Goal: Information Seeking & Learning: Learn about a topic

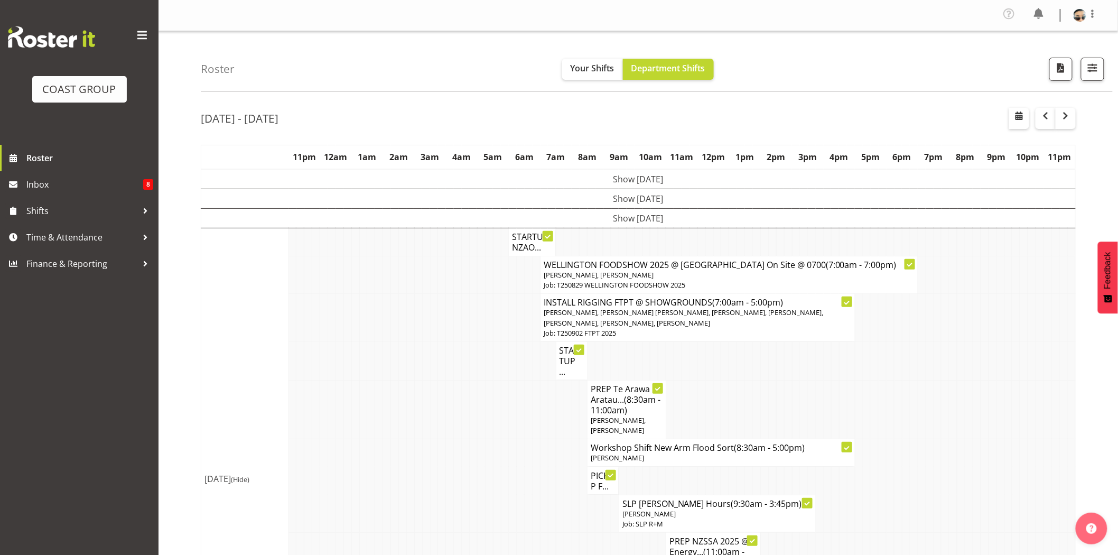
click at [525, 419] on td at bounding box center [529, 409] width 8 height 59
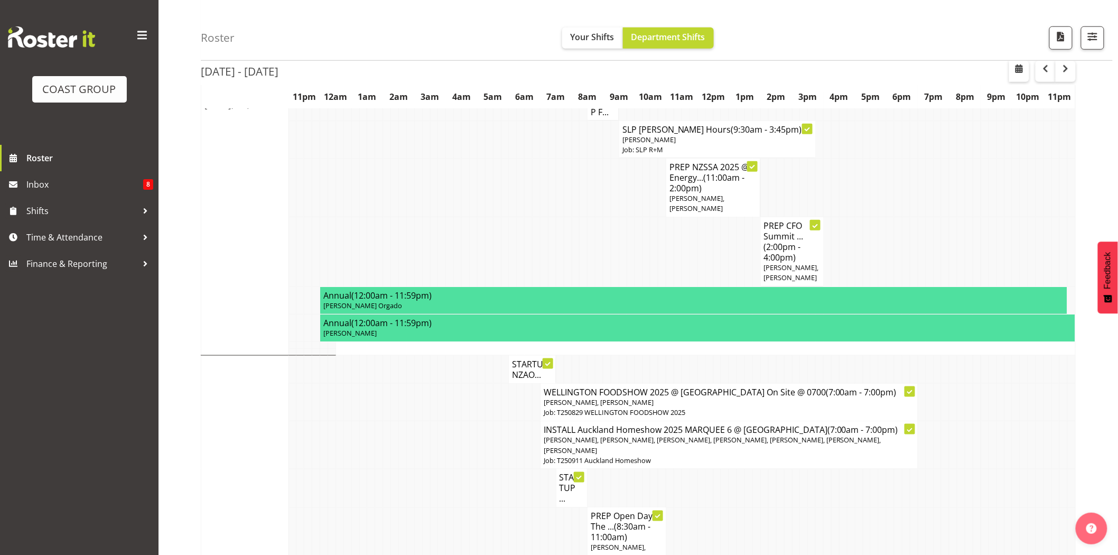
scroll to position [386, 0]
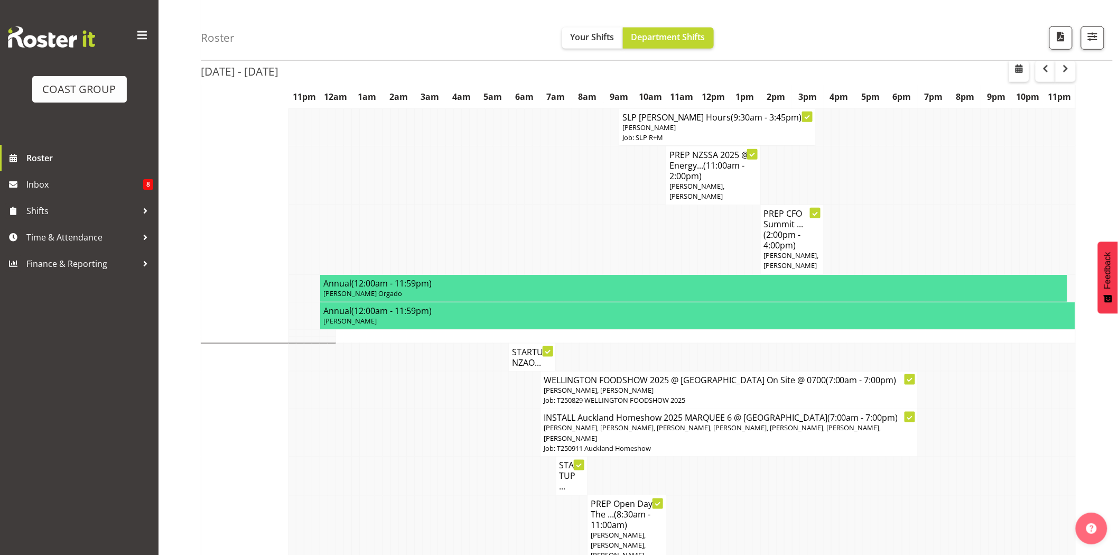
click at [677, 254] on td at bounding box center [678, 239] width 8 height 69
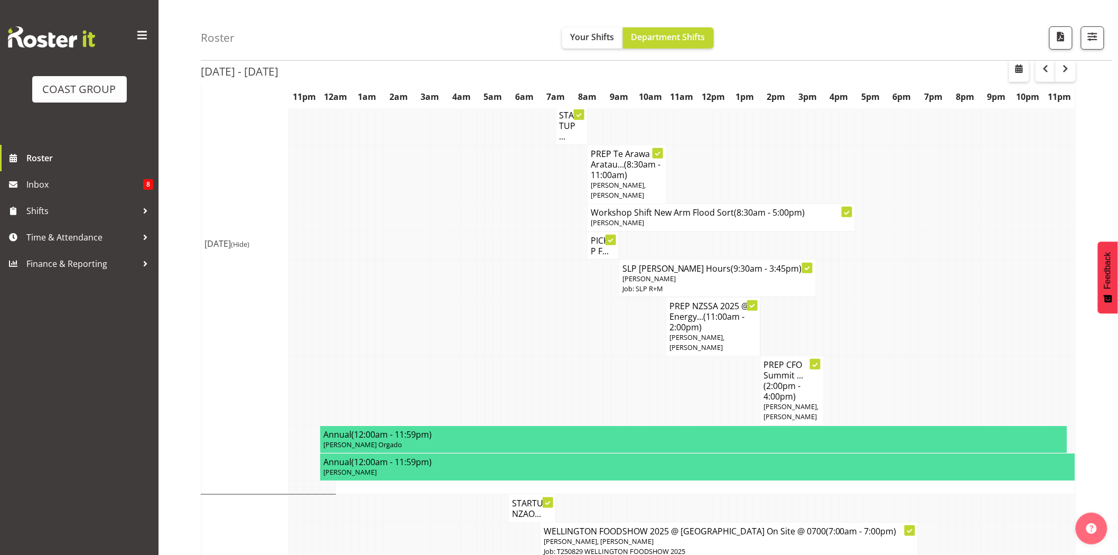
scroll to position [131, 0]
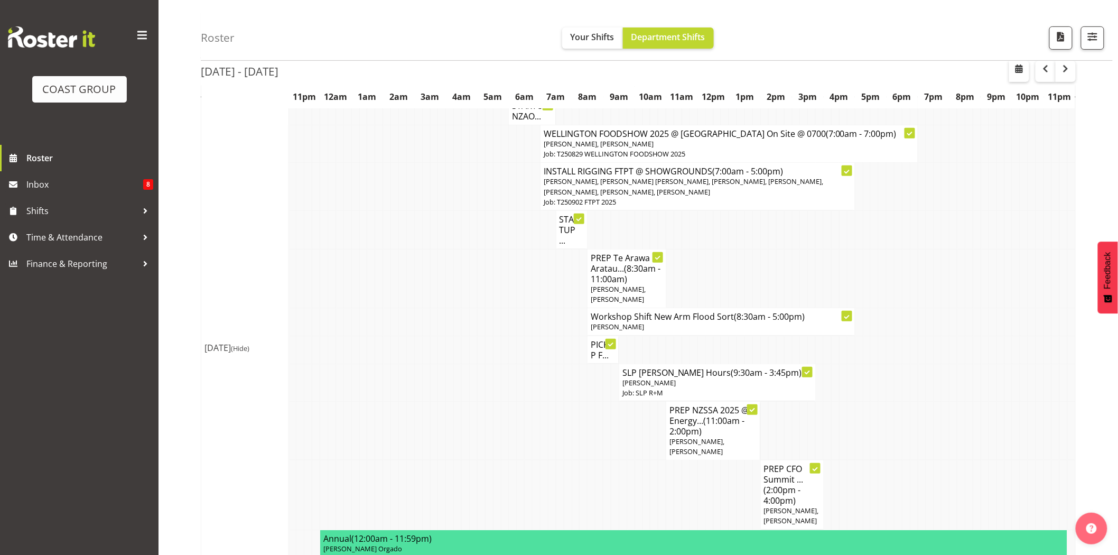
click at [522, 401] on td at bounding box center [521, 430] width 8 height 59
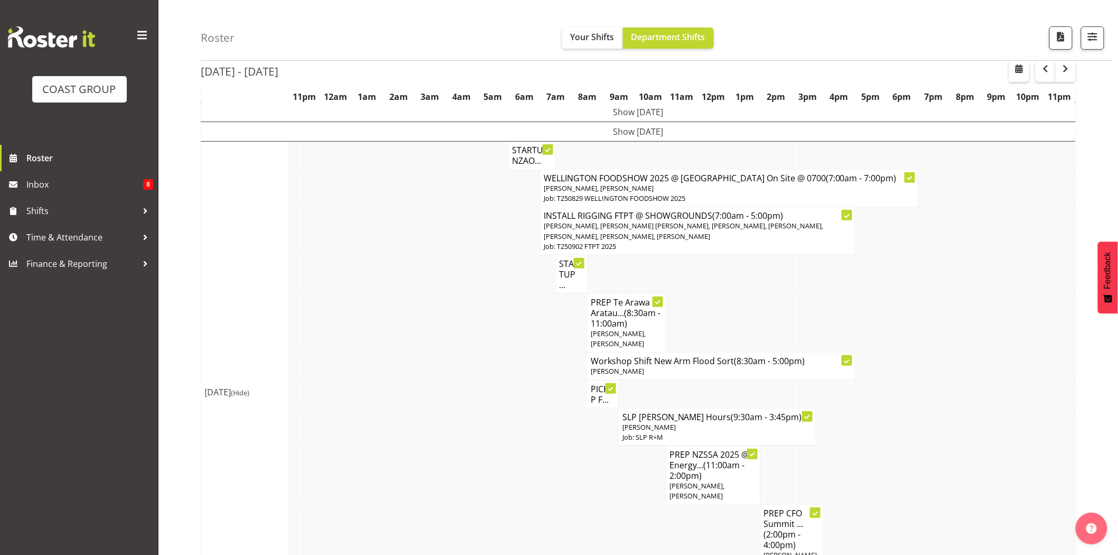
scroll to position [0, 0]
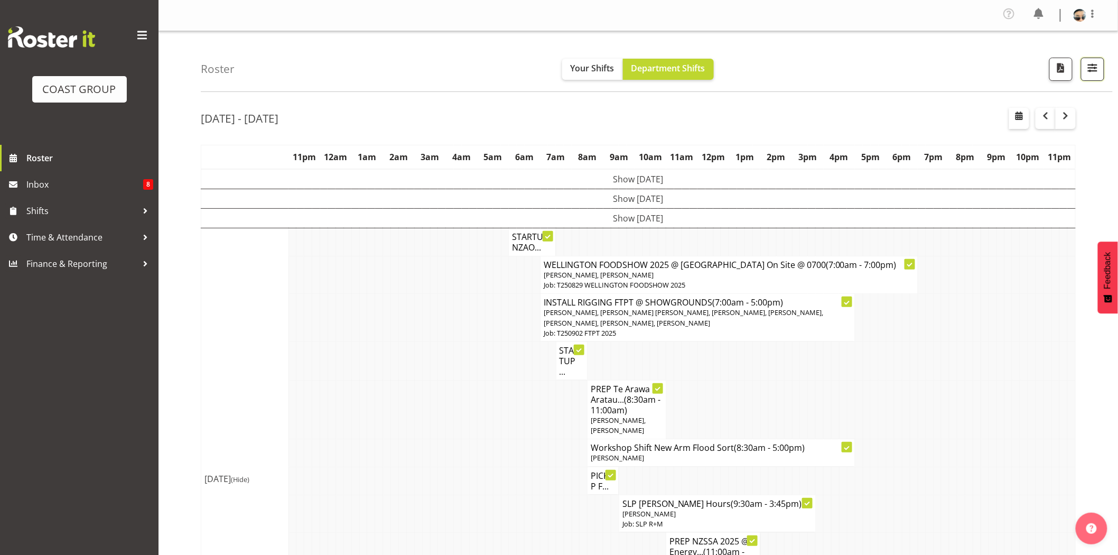
click at [1083, 64] on button "button" at bounding box center [1092, 69] width 23 height 23
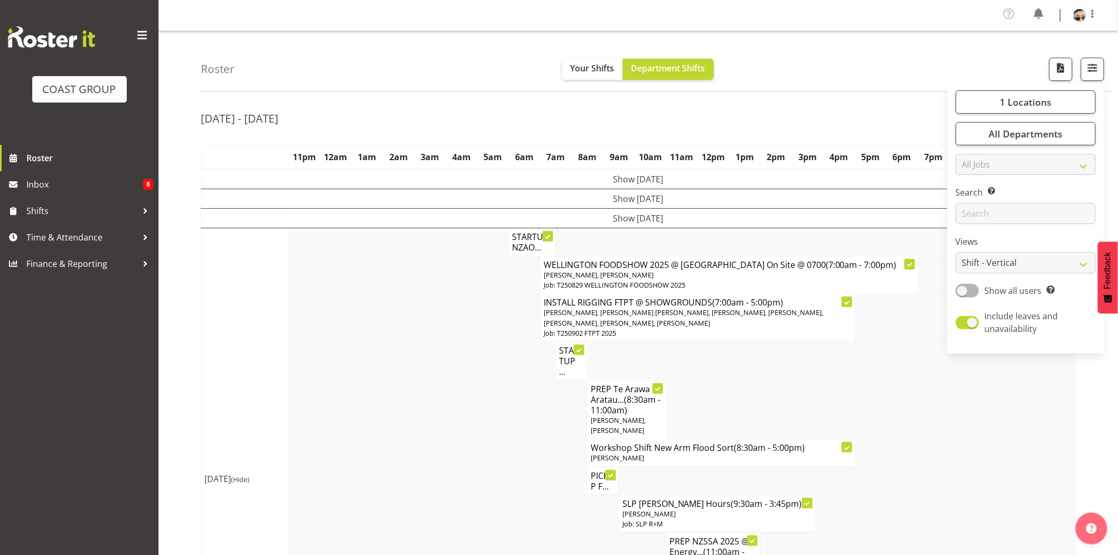
click at [1021, 275] on div "1 Locations Clear CARLTON EVENTS [PERSON_NAME] [PERSON_NAME][GEOGRAPHIC_DATA] D…" at bounding box center [1026, 218] width 157 height 262
click at [1024, 265] on select "Staff Role Shift - Horizontal Shift - Vertical Staff - Location" at bounding box center [1026, 262] width 140 height 21
select select "staff"
click at [957, 252] on select "Staff Role Shift - Horizontal Shift - Vertical Staff - Location" at bounding box center [1026, 262] width 140 height 21
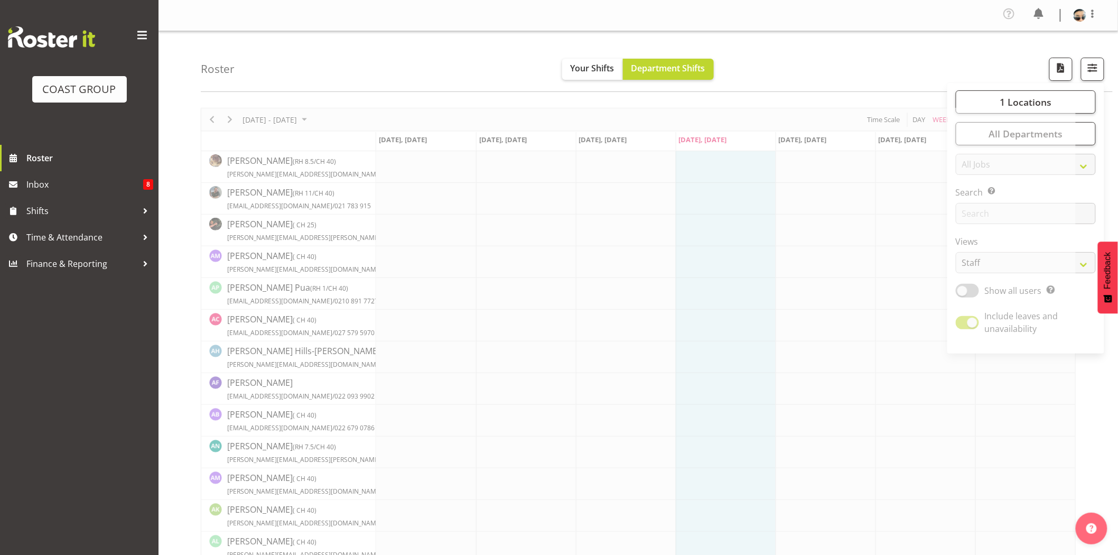
click at [791, 31] on div "Profile Log Out" at bounding box center [639, 15] width 960 height 31
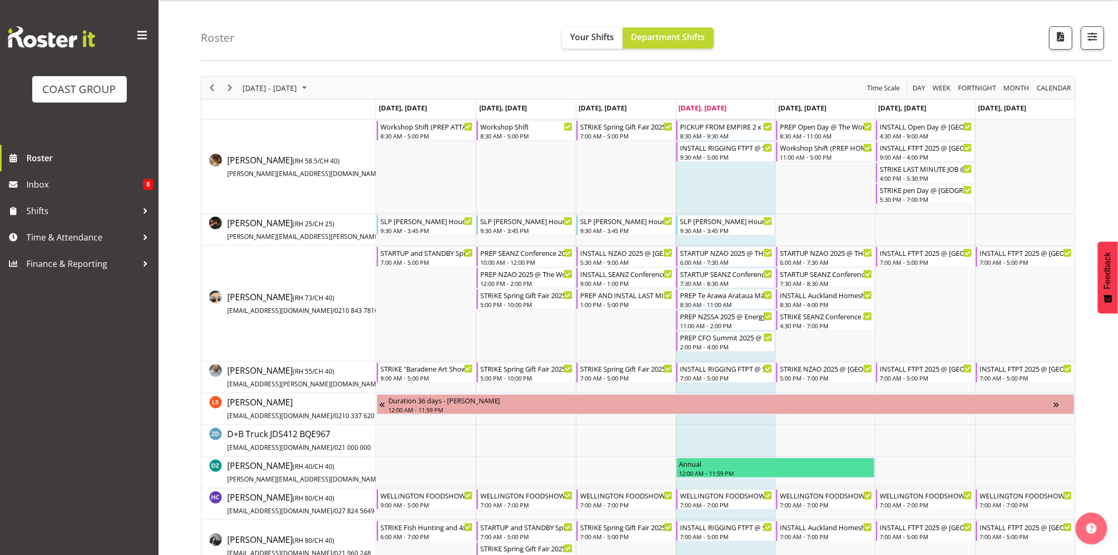
scroll to position [81, 0]
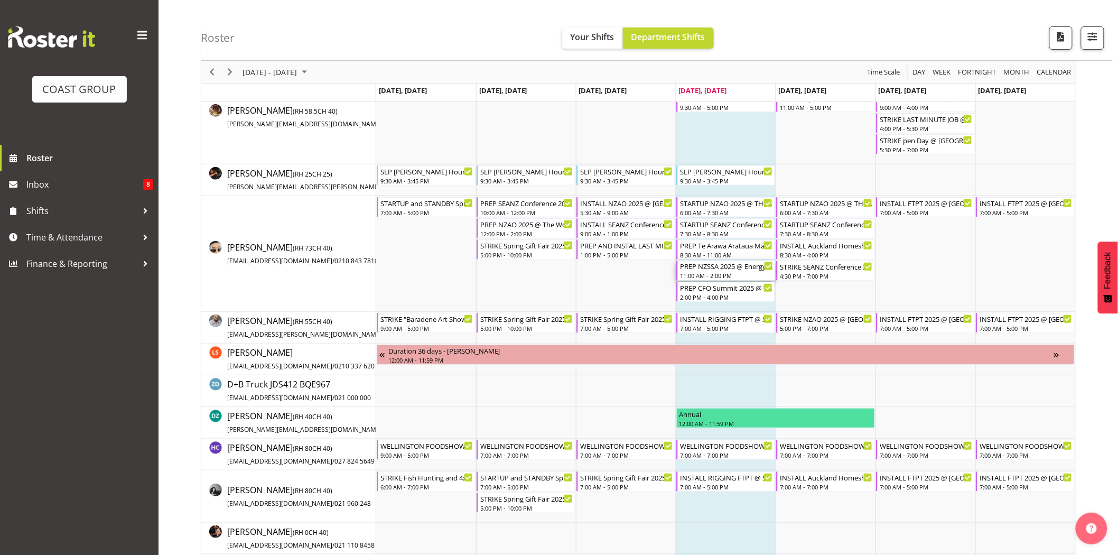
click at [738, 273] on div "11:00 AM - 2:00 PM" at bounding box center [726, 275] width 93 height 8
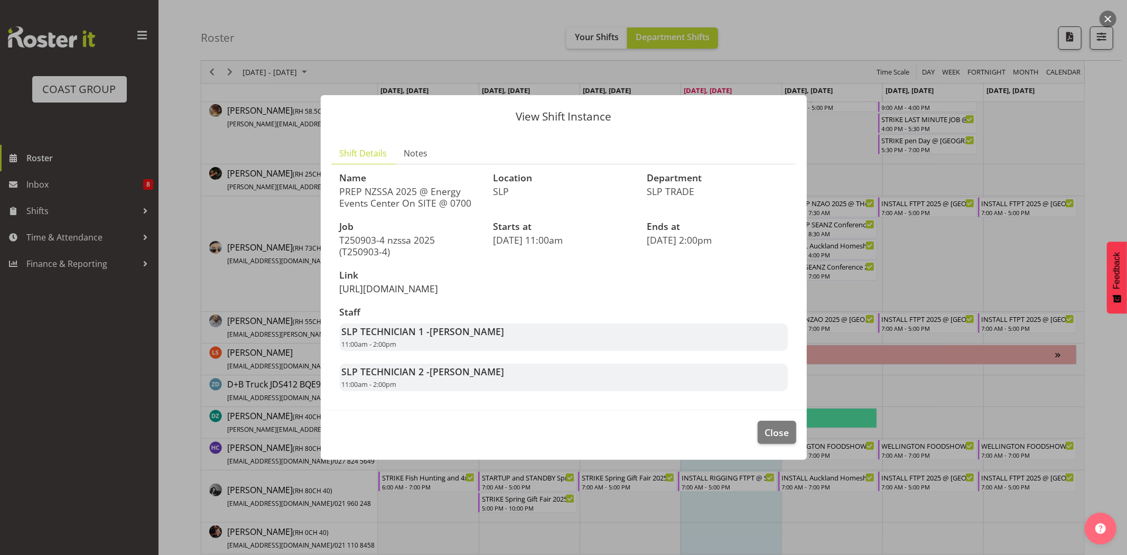
click at [439, 283] on link "[URL][DOMAIN_NAME]" at bounding box center [389, 288] width 99 height 13
click at [781, 439] on span "Close" at bounding box center [777, 432] width 24 height 14
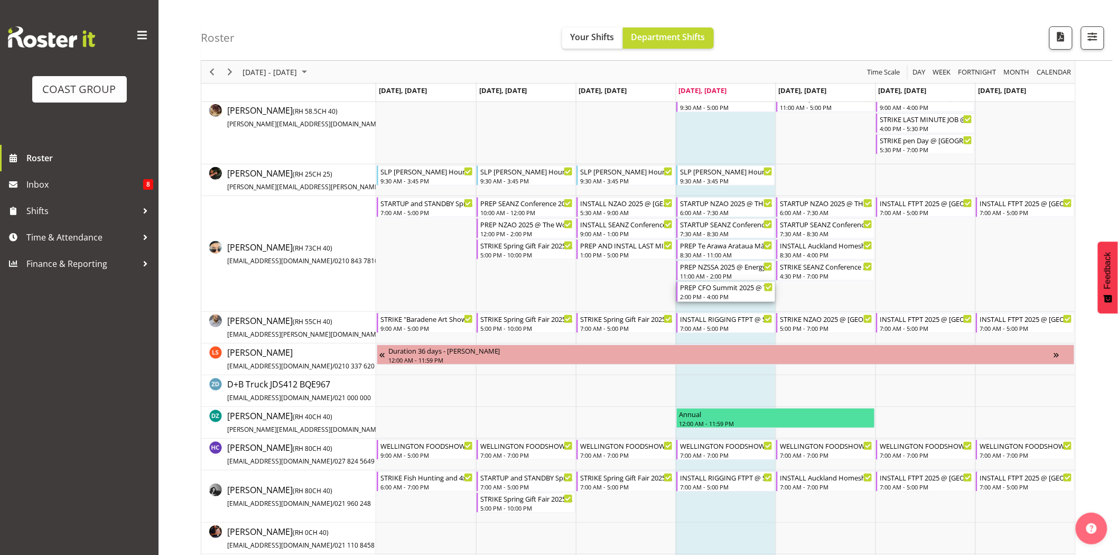
click at [729, 291] on div "PREP CFO Summit 2025 @ The Workshop" at bounding box center [726, 287] width 93 height 11
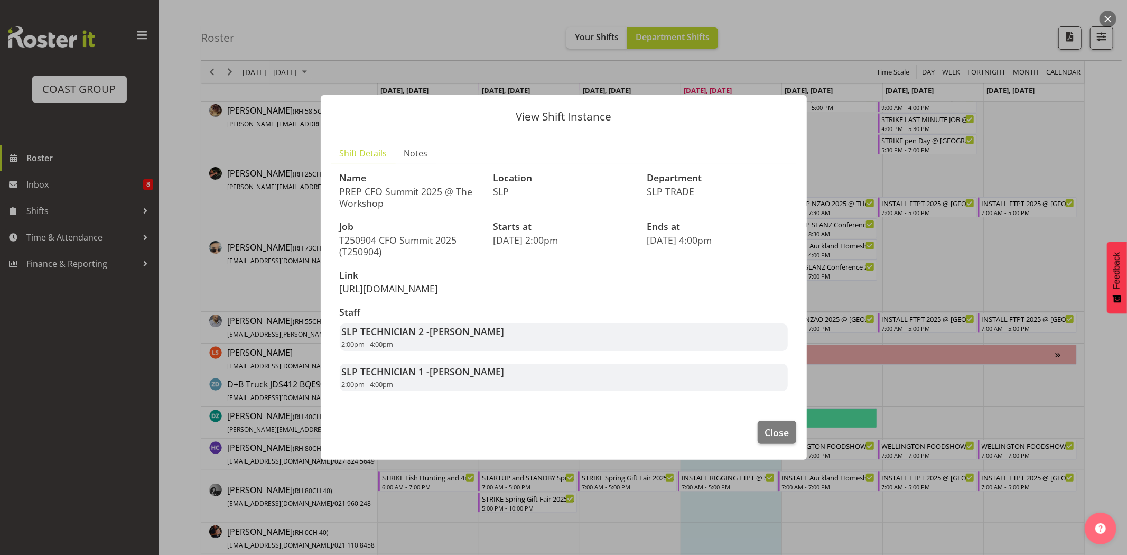
click at [404, 282] on link "[URL][DOMAIN_NAME]" at bounding box center [389, 288] width 99 height 13
click at [773, 434] on button "Close" at bounding box center [777, 432] width 38 height 23
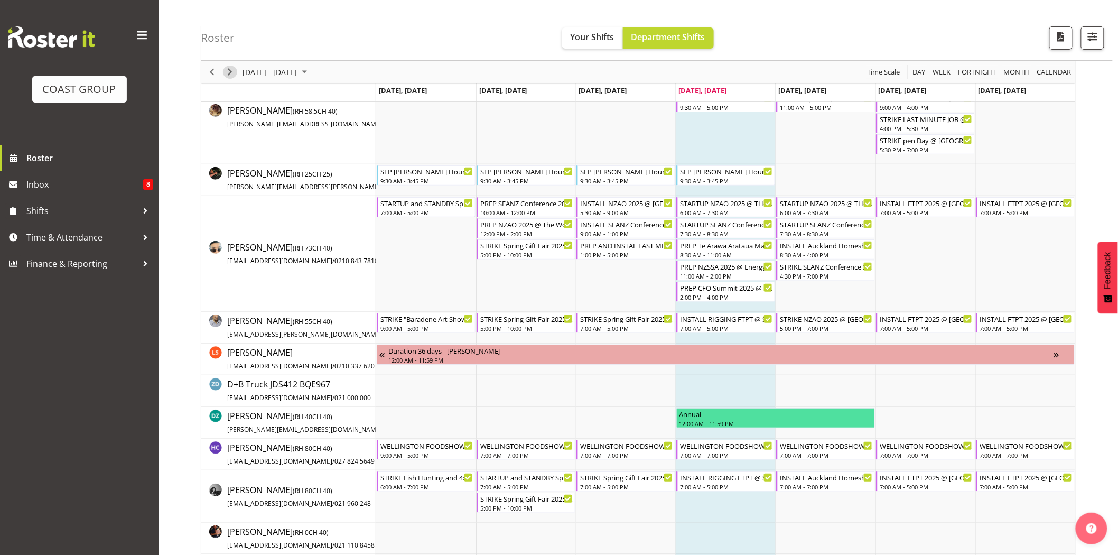
click at [228, 75] on span "Next" at bounding box center [230, 72] width 13 height 13
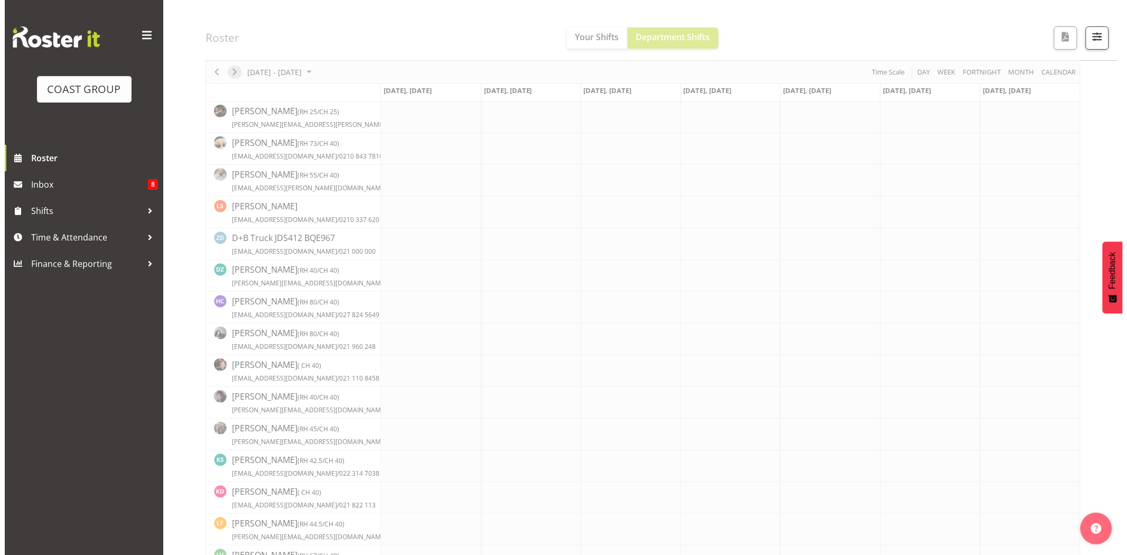
scroll to position [0, 0]
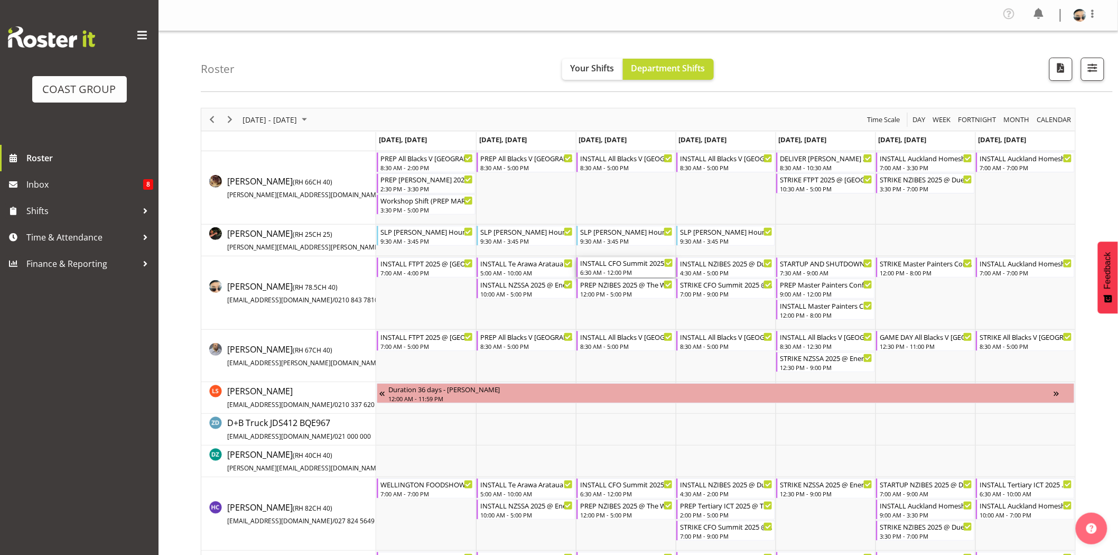
click at [628, 271] on div "6:30 AM - 12:00 PM" at bounding box center [626, 272] width 93 height 8
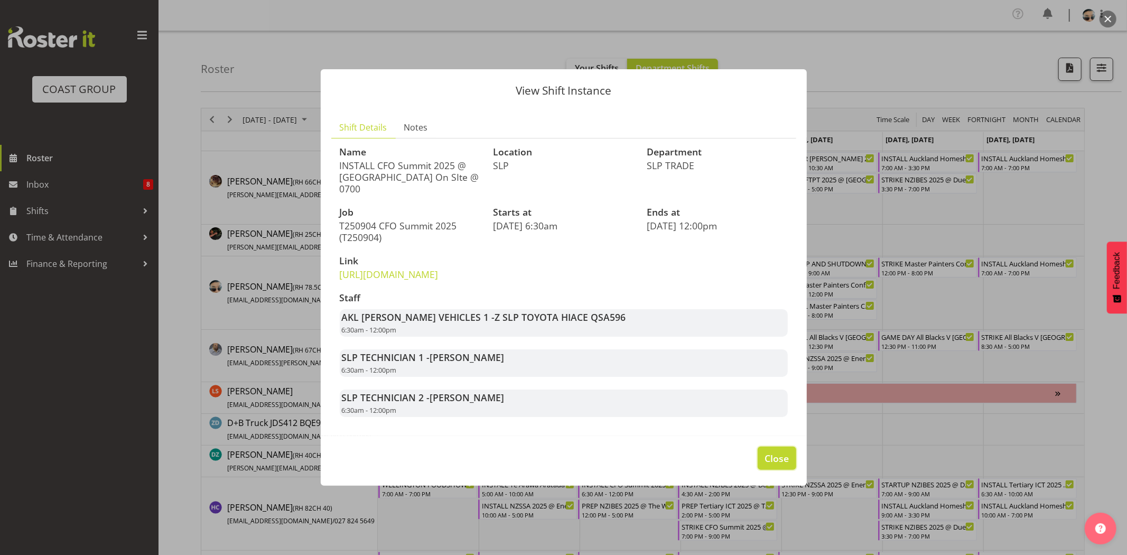
click at [780, 456] on button "Close" at bounding box center [777, 458] width 38 height 23
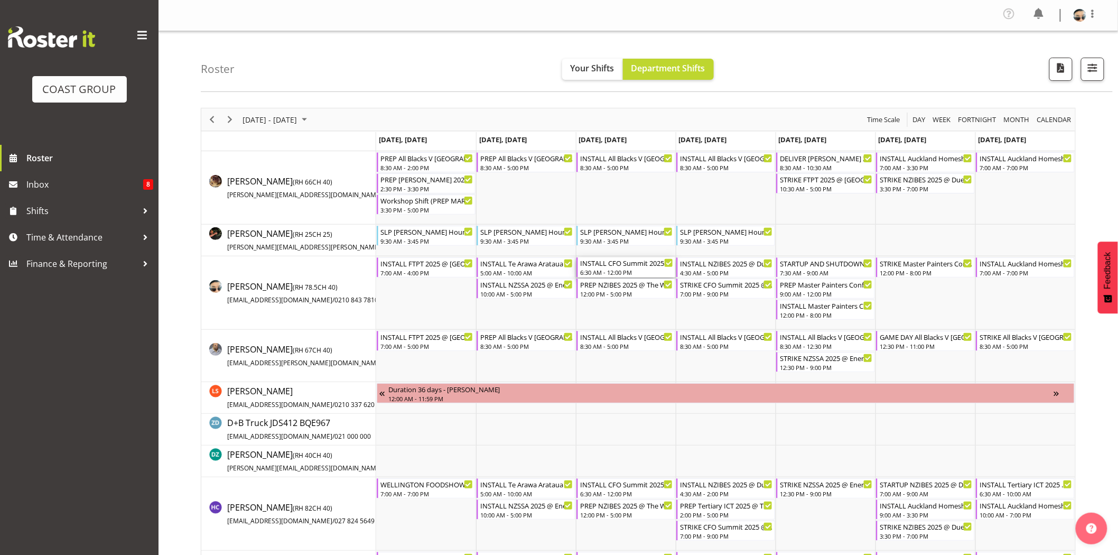
click at [618, 266] on div "INSTALL CFO Summit 2025 @ [GEOGRAPHIC_DATA] On SIte @ 0700" at bounding box center [626, 262] width 93 height 11
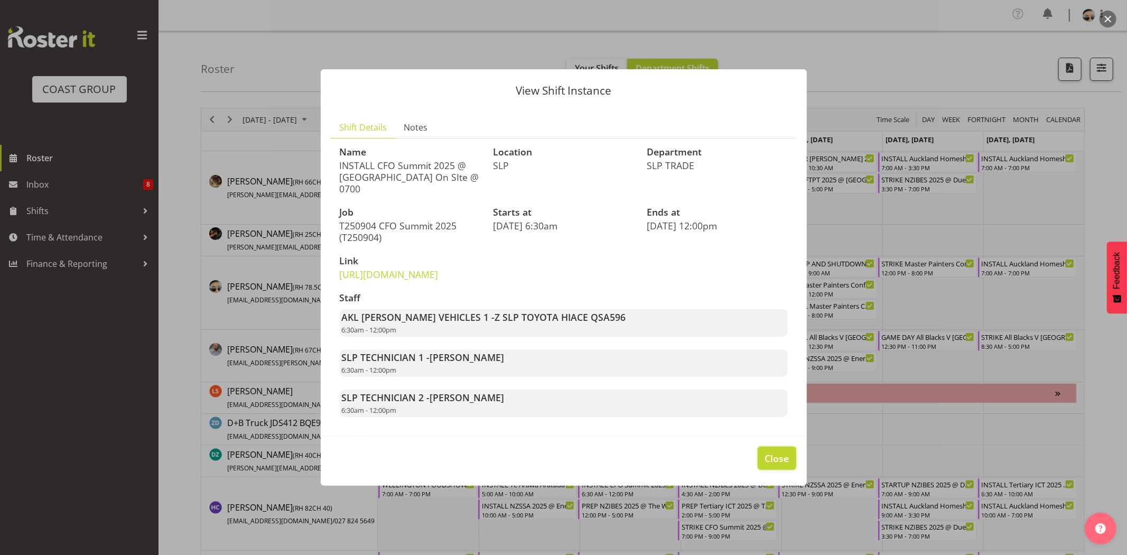
click at [790, 461] on button "Close" at bounding box center [777, 458] width 38 height 23
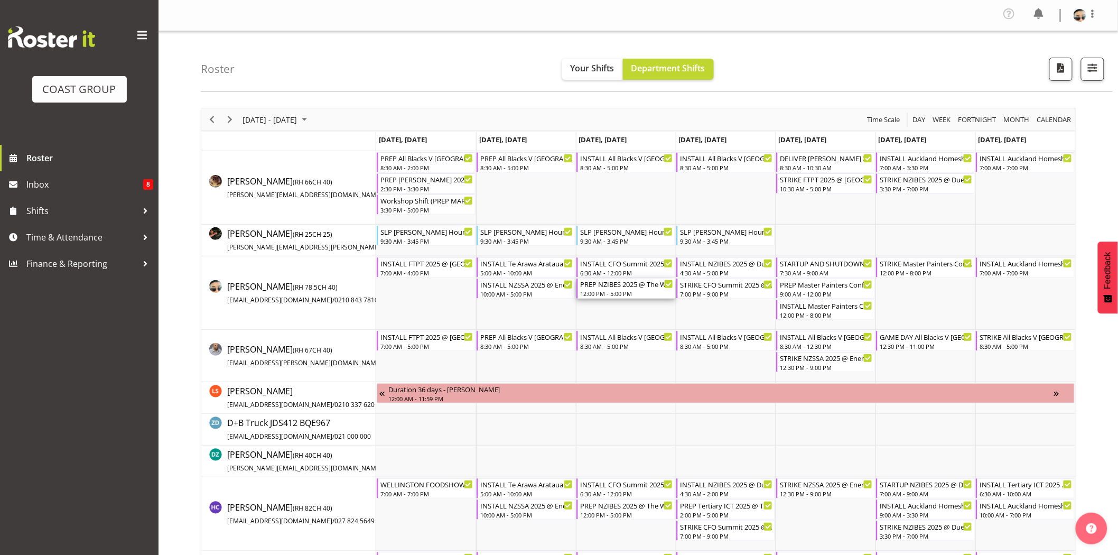
click at [585, 292] on div "12:00 PM - 5:00 PM" at bounding box center [626, 293] width 93 height 8
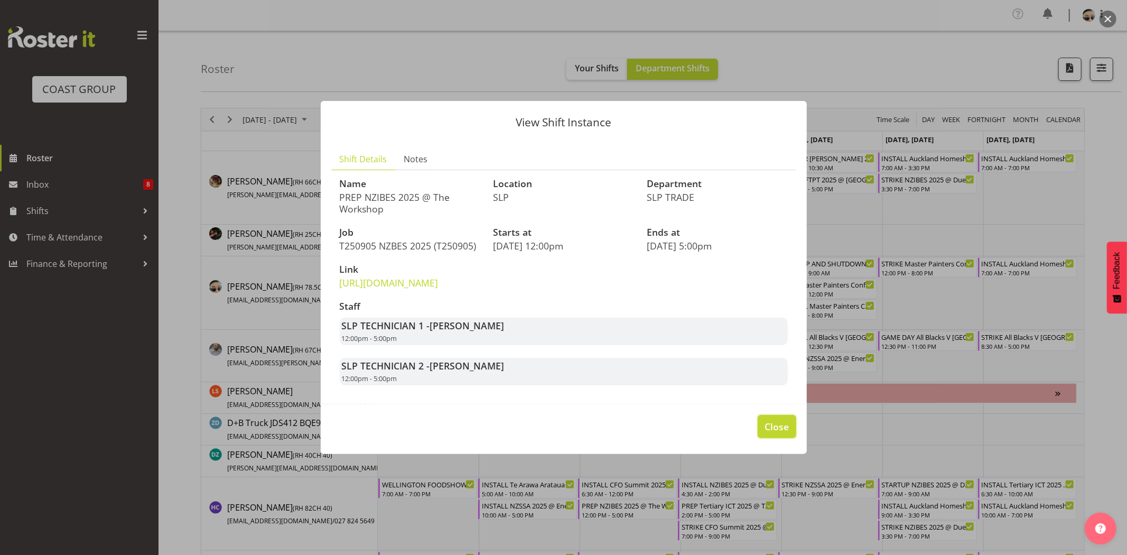
click at [785, 433] on span "Close" at bounding box center [777, 427] width 24 height 14
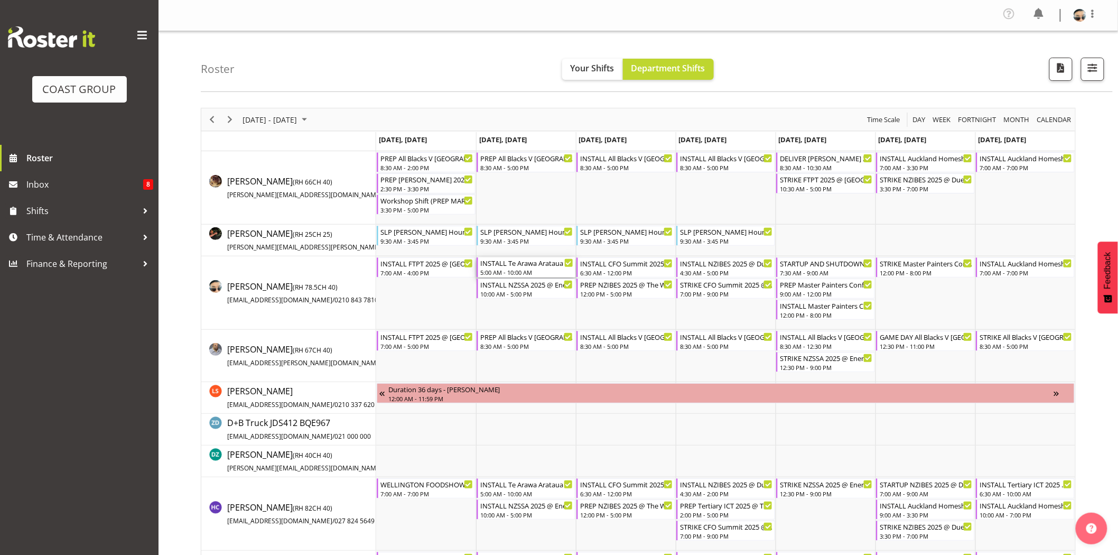
click at [499, 271] on div "5:00 AM - 10:00 AM" at bounding box center [526, 272] width 93 height 8
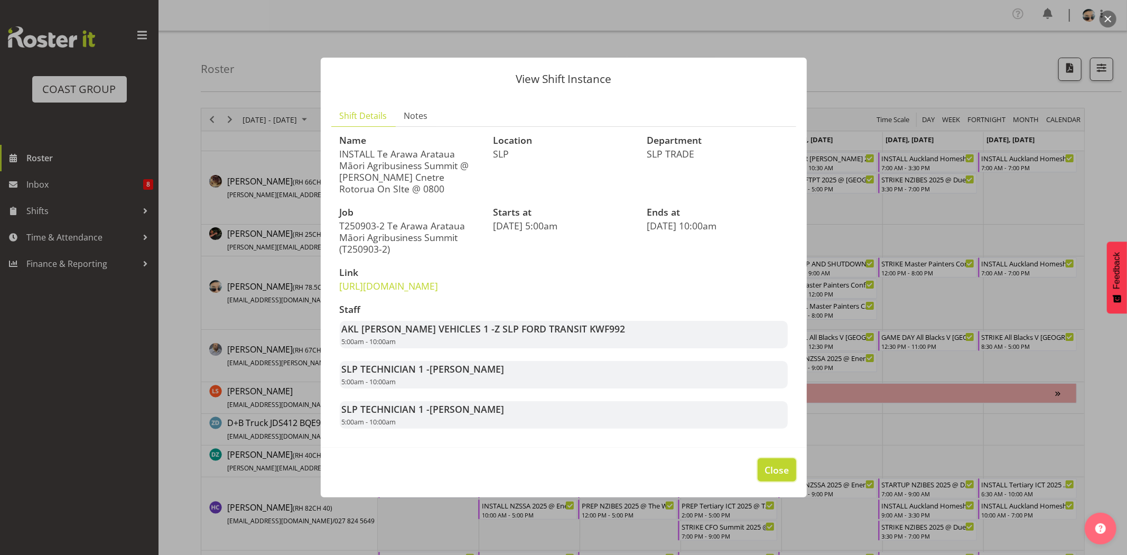
click at [779, 477] on span "Close" at bounding box center [777, 470] width 24 height 14
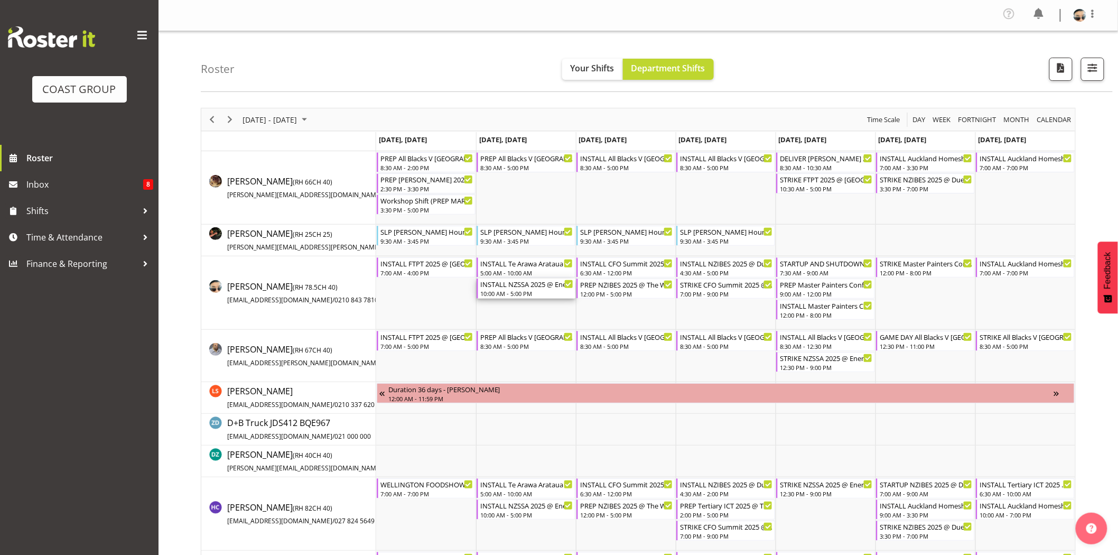
click at [532, 292] on div "10:00 AM - 5:00 PM" at bounding box center [526, 293] width 93 height 8
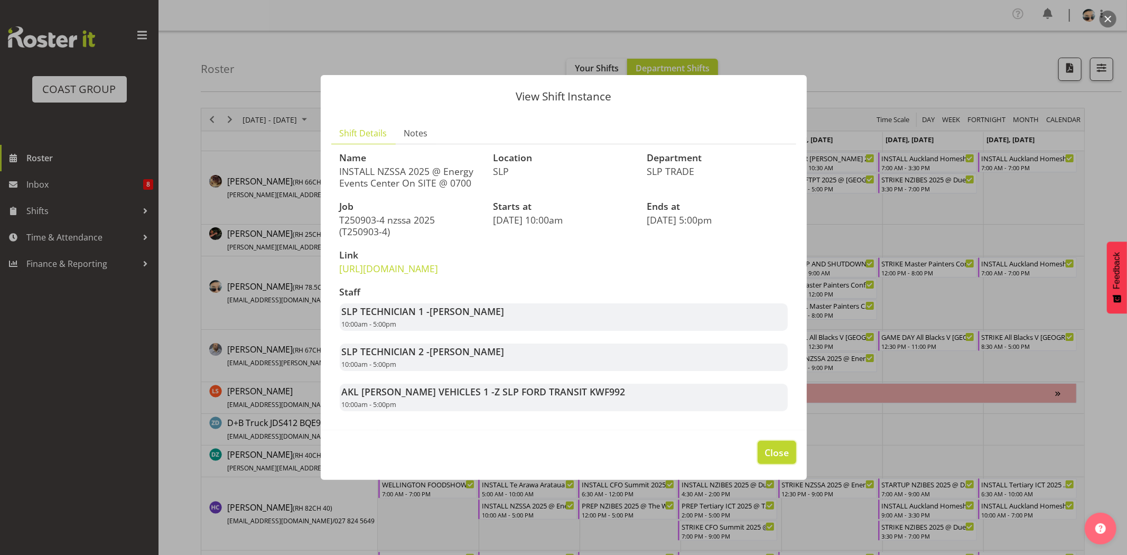
click at [782, 458] on span "Close" at bounding box center [777, 452] width 24 height 14
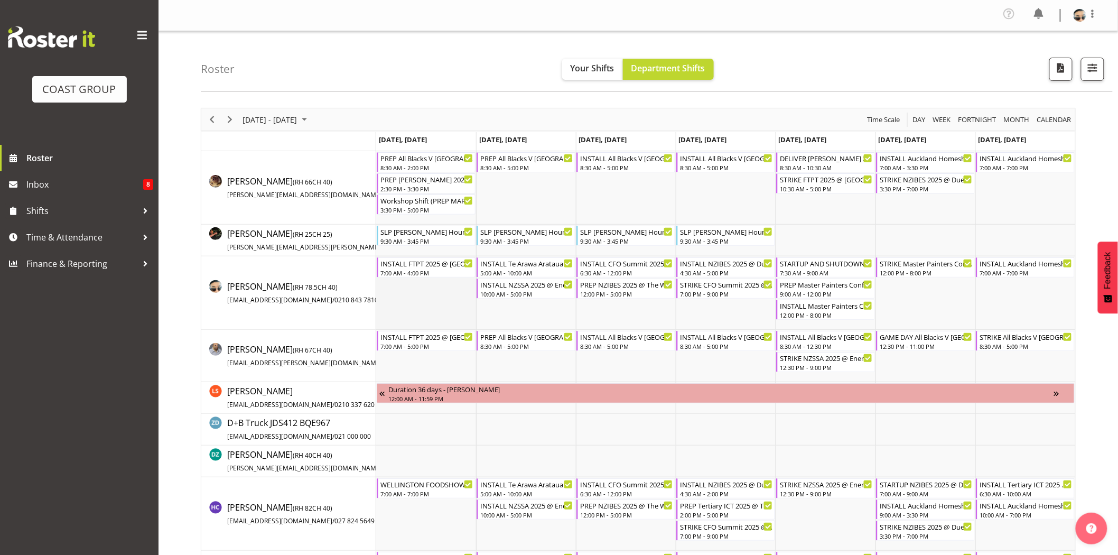
click at [456, 312] on td "Timeline Week of September 4, 2025" at bounding box center [426, 292] width 100 height 73
click at [518, 291] on div "10:00 AM - 5:00 PM" at bounding box center [526, 293] width 93 height 8
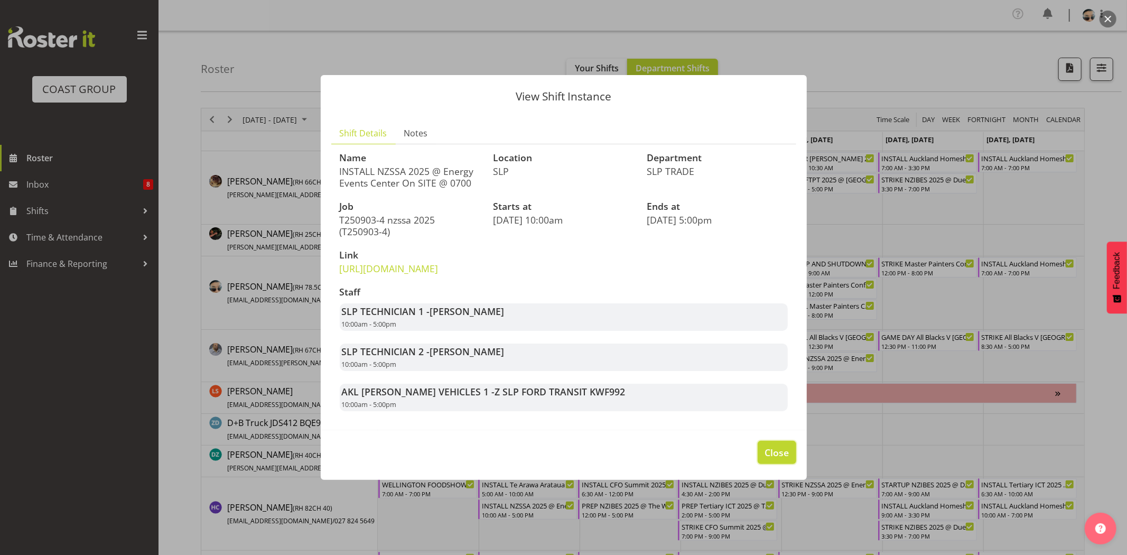
click at [795, 464] on button "Close" at bounding box center [777, 452] width 38 height 23
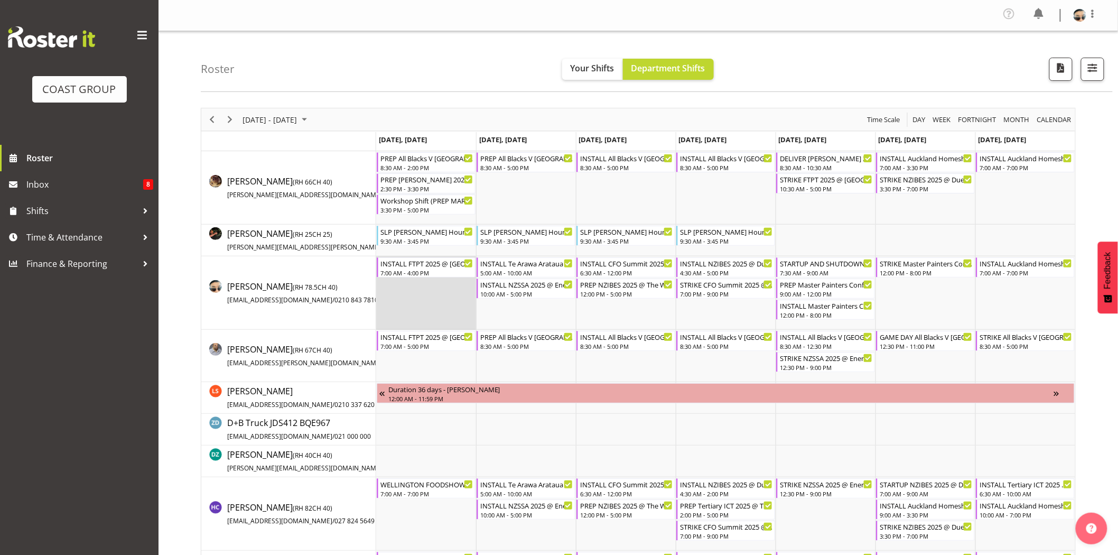
click at [427, 318] on td "Timeline Week of September 4, 2025" at bounding box center [426, 292] width 100 height 73
click at [210, 118] on span "Previous" at bounding box center [212, 119] width 13 height 13
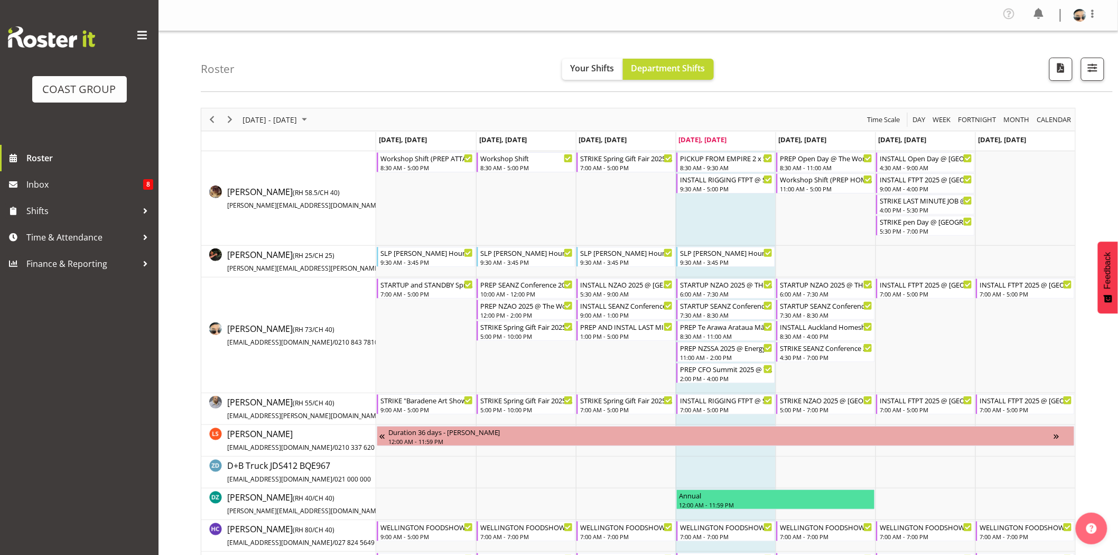
click at [553, 38] on div "Roster Your Shifts Department Shifts 1 Locations Clear CARLTON EVENTS [PERSON_N…" at bounding box center [657, 61] width 912 height 61
click at [746, 376] on div "2:00 PM - 4:00 PM" at bounding box center [726, 378] width 93 height 8
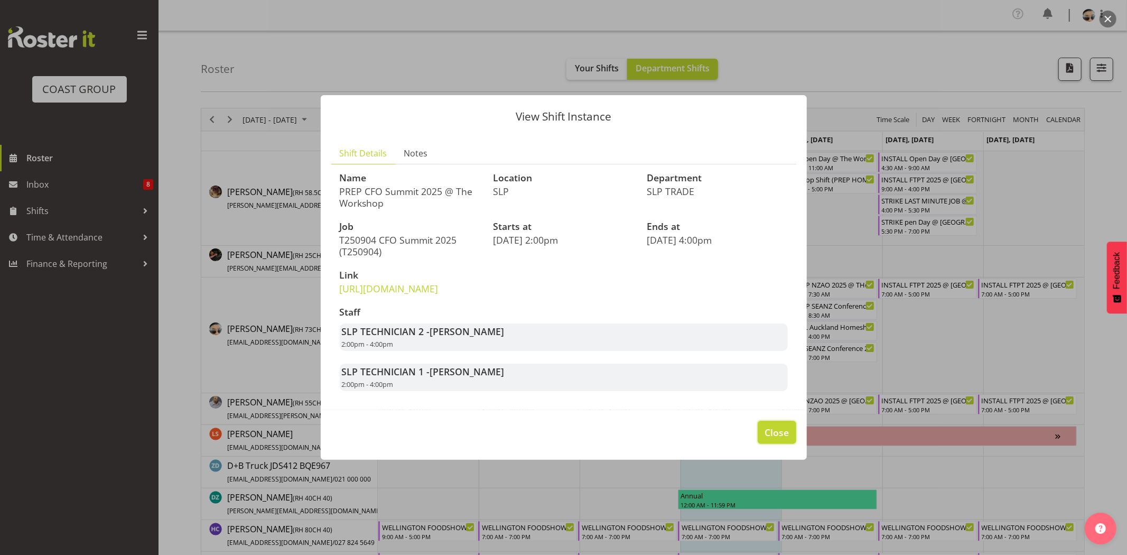
click at [781, 439] on span "Close" at bounding box center [777, 432] width 24 height 14
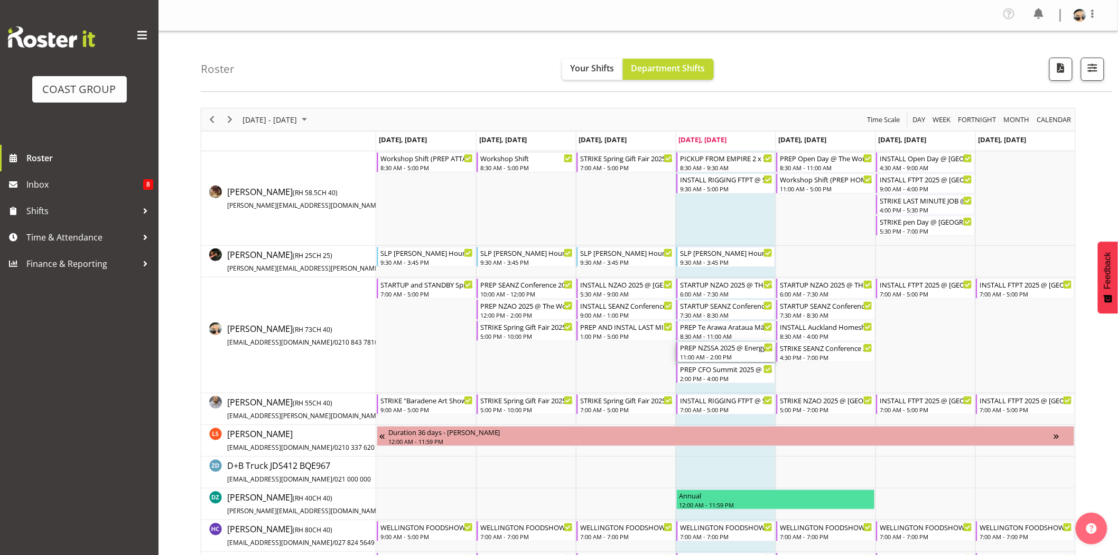
click at [720, 353] on div "11:00 AM - 2:00 PM" at bounding box center [726, 356] width 93 height 8
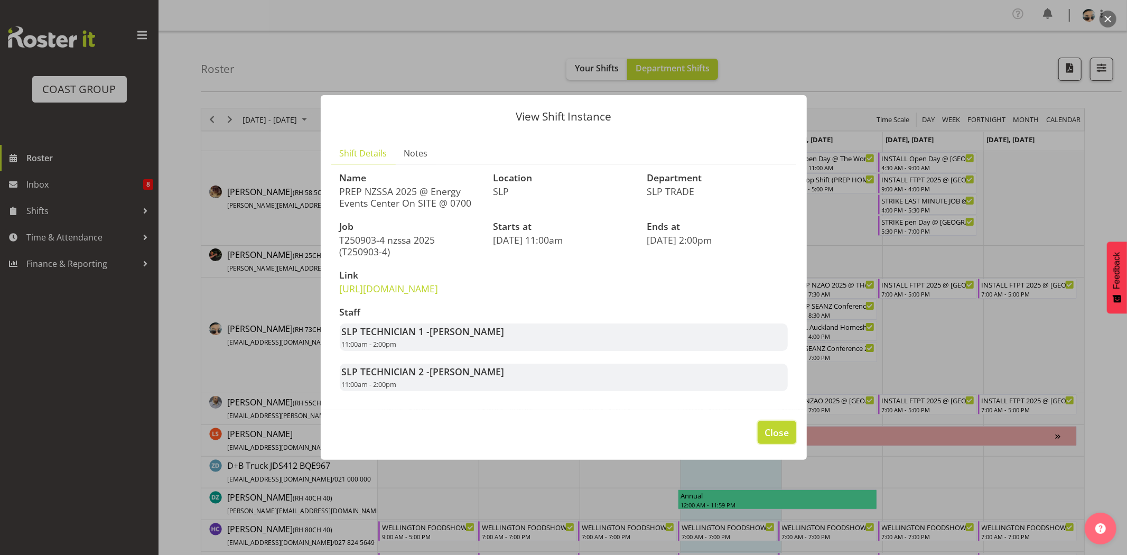
click at [776, 439] on span "Close" at bounding box center [777, 432] width 24 height 14
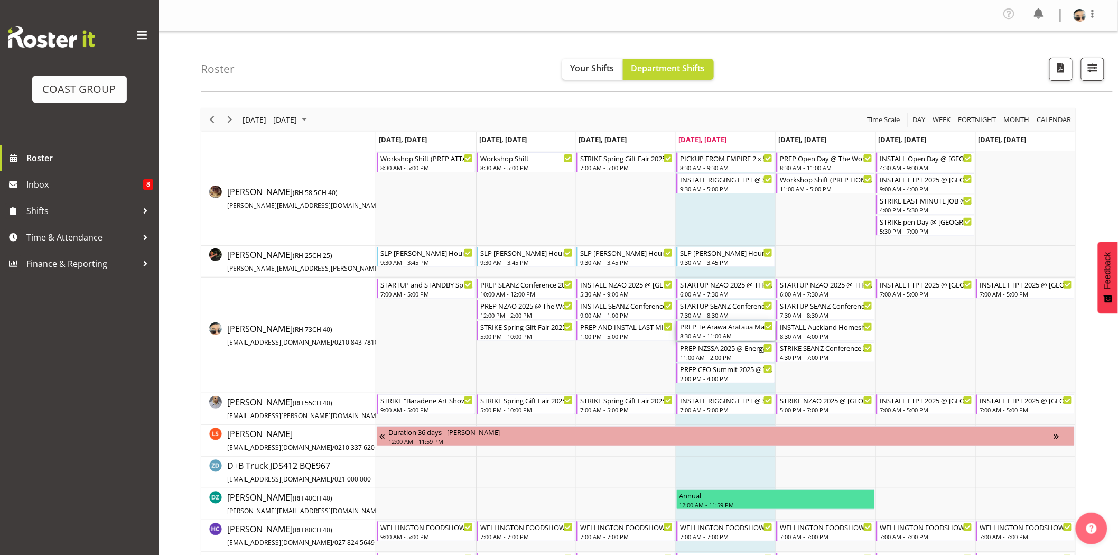
click at [721, 329] on div "PREP Te Arawa Arataua Māori Agribusiness Summit @ The Workshop" at bounding box center [726, 326] width 93 height 11
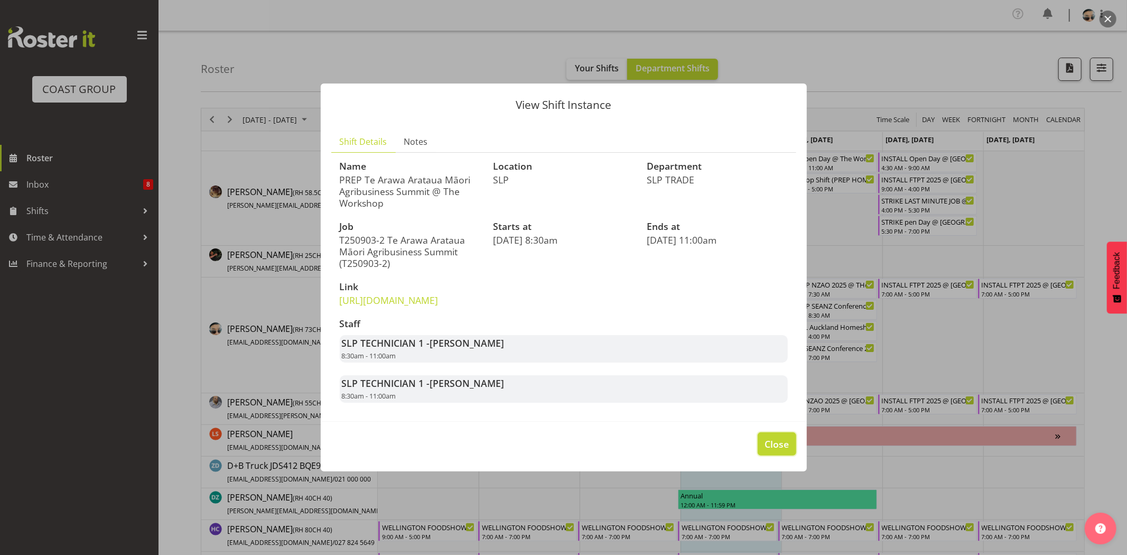
click at [775, 451] on span "Close" at bounding box center [777, 444] width 24 height 14
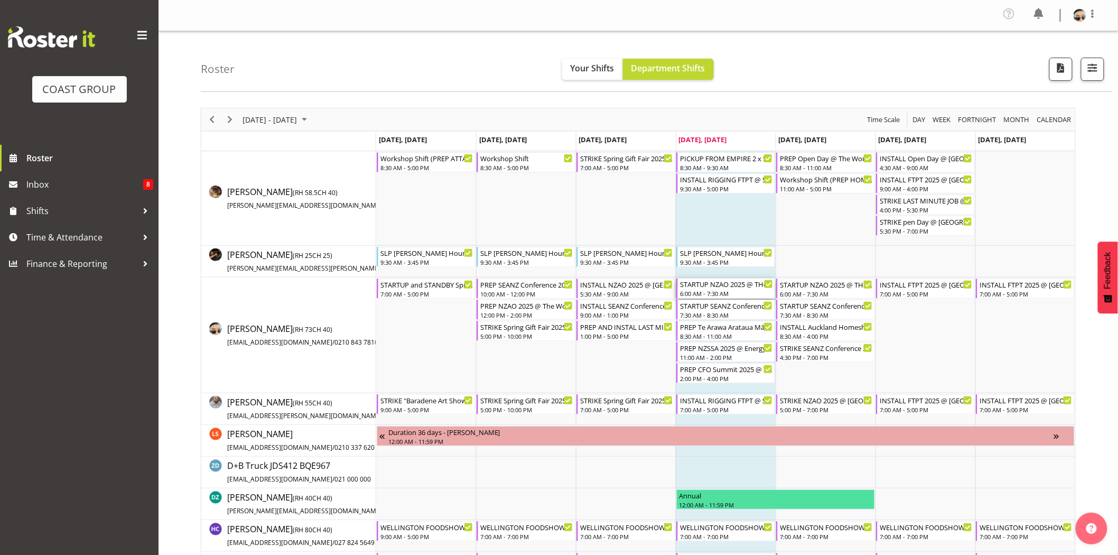
click at [731, 279] on div "STARTUP NZAO 2025 @ THe Cordis On Site @ 0700" at bounding box center [726, 284] width 93 height 11
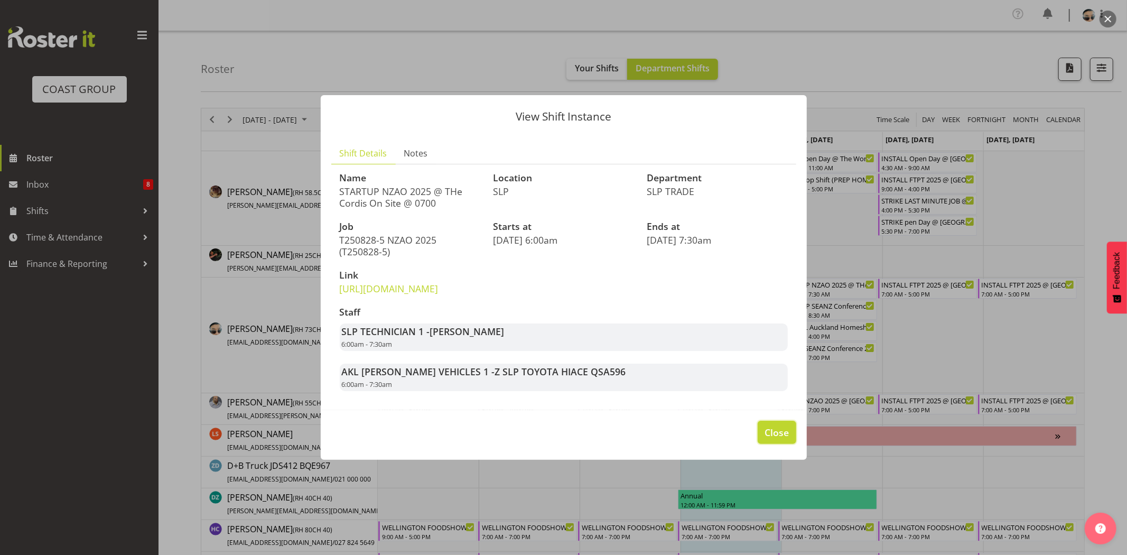
click at [783, 439] on span "Close" at bounding box center [777, 432] width 24 height 14
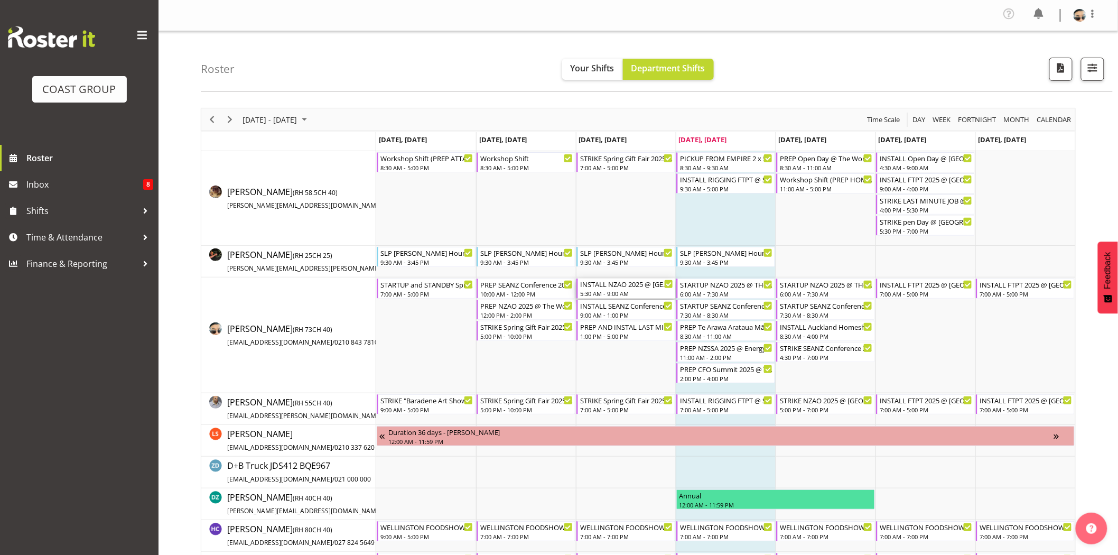
click at [641, 286] on div "INSTALL NZAO 2025 @ [GEOGRAPHIC_DATA] On Site @ 0600" at bounding box center [626, 284] width 93 height 11
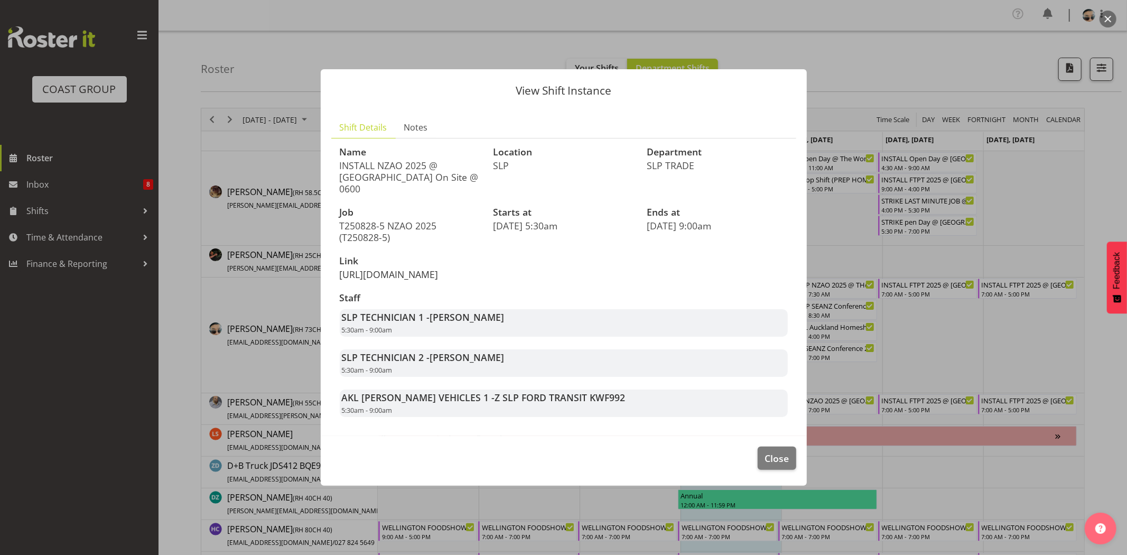
click at [439, 280] on link "[URL][DOMAIN_NAME]" at bounding box center [389, 274] width 99 height 13
click at [781, 462] on span "Close" at bounding box center [777, 458] width 24 height 14
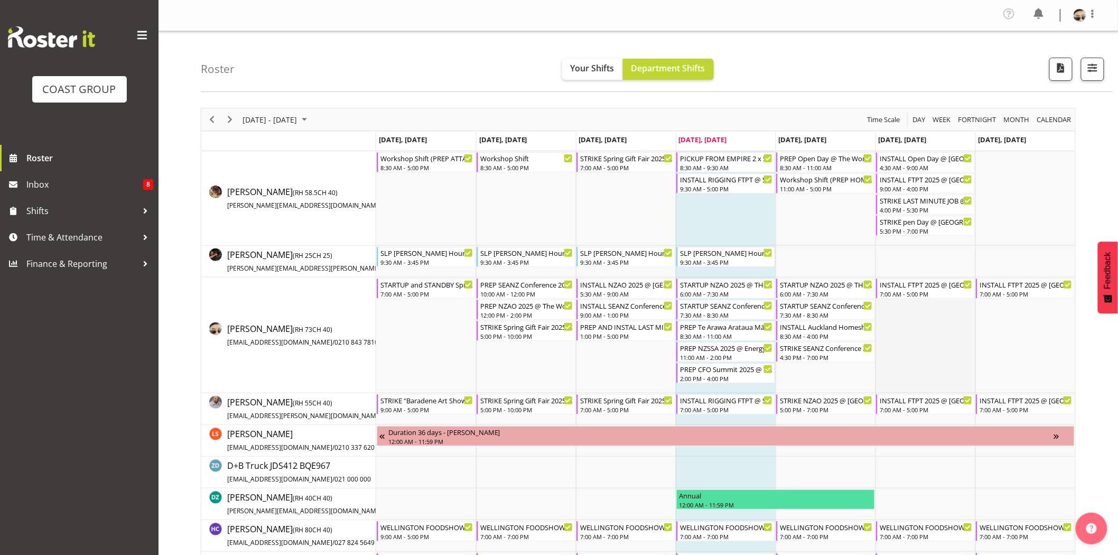
click at [918, 330] on td "Timeline Week of August 28, 2025" at bounding box center [926, 335] width 100 height 116
click at [640, 308] on div "INSTALL SEANZ Conference 2025 @ The Pullman On Site @ AFTER NZAO" at bounding box center [626, 305] width 93 height 11
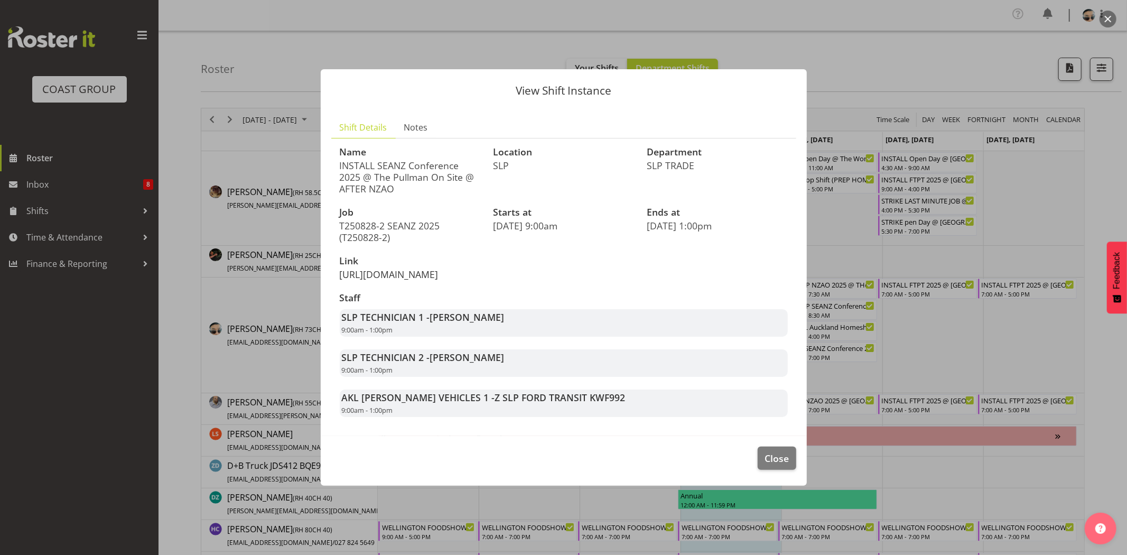
click at [427, 271] on link "[URL][DOMAIN_NAME]" at bounding box center [389, 274] width 99 height 13
click at [776, 465] on span "Close" at bounding box center [777, 458] width 24 height 14
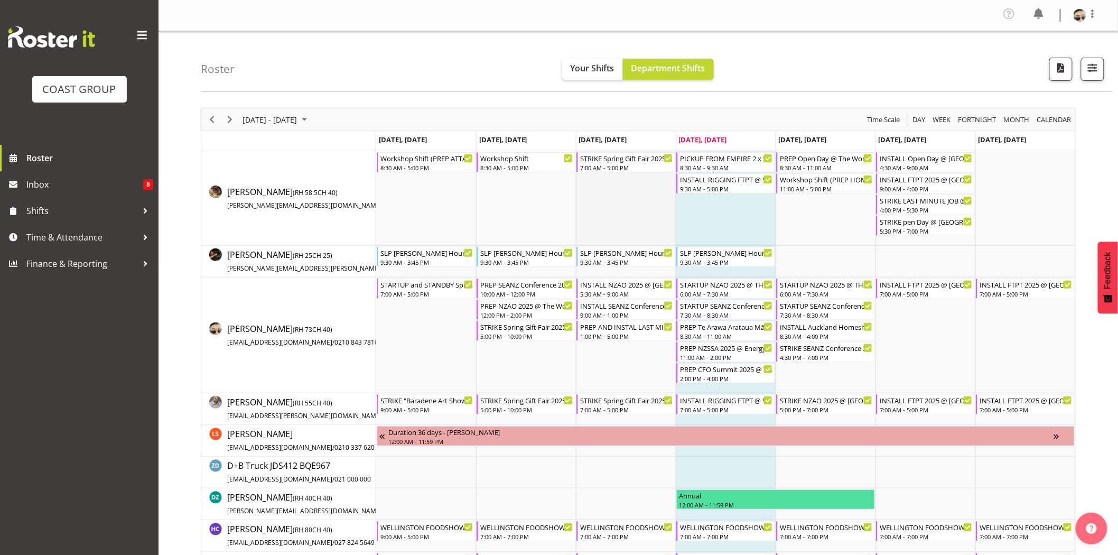
click at [639, 228] on td "Timeline Week of August 28, 2025" at bounding box center [626, 198] width 100 height 95
click at [641, 324] on div "PREP AND INSTAL LAST MINUTE JOB @ UOA On Site ASAP" at bounding box center [626, 326] width 93 height 11
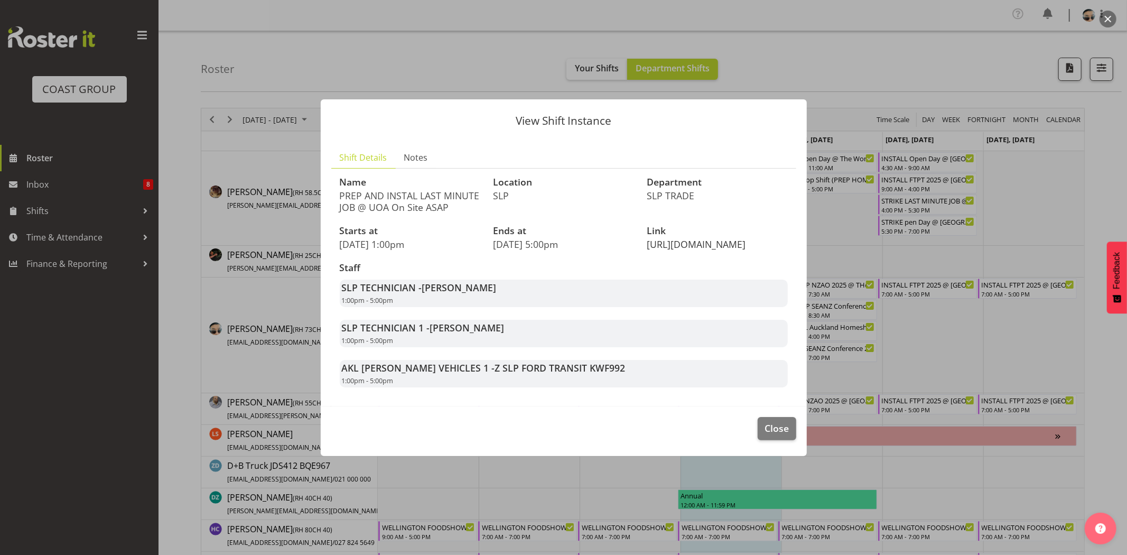
click at [728, 245] on link "[URL][DOMAIN_NAME]" at bounding box center [696, 244] width 99 height 13
click at [774, 435] on span "Close" at bounding box center [777, 428] width 24 height 14
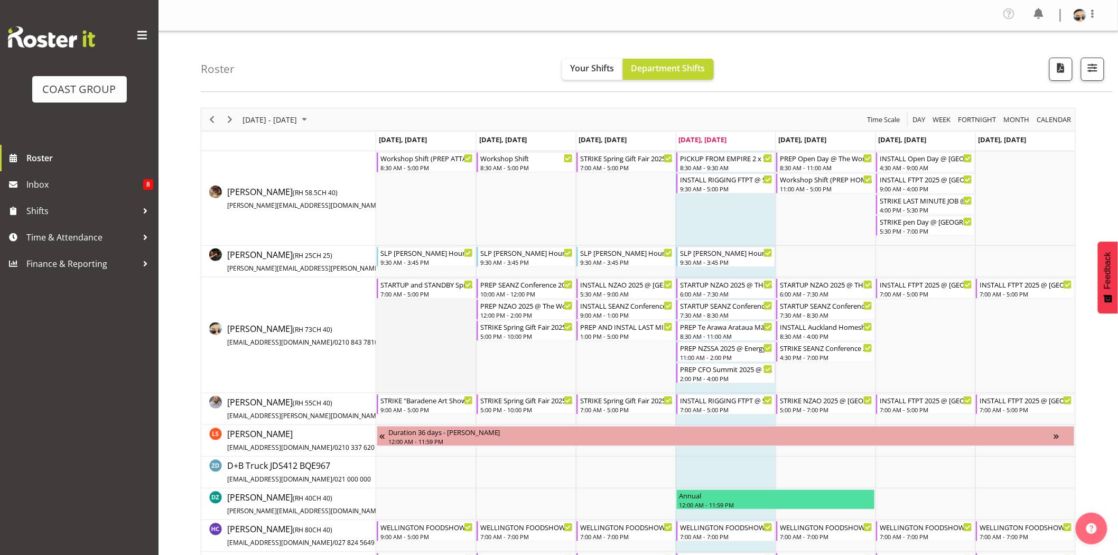
click at [467, 358] on td "Timeline Week of August 28, 2025" at bounding box center [426, 335] width 100 height 116
click at [837, 252] on td "Timeline Week of August 28, 2025" at bounding box center [826, 262] width 100 height 32
click at [811, 252] on td "Timeline Week of August 28, 2025" at bounding box center [826, 262] width 100 height 32
click at [816, 330] on div "INSTALL Auckland Homeshow 2025 MARQUEE 6 @ [GEOGRAPHIC_DATA]" at bounding box center [826, 326] width 93 height 11
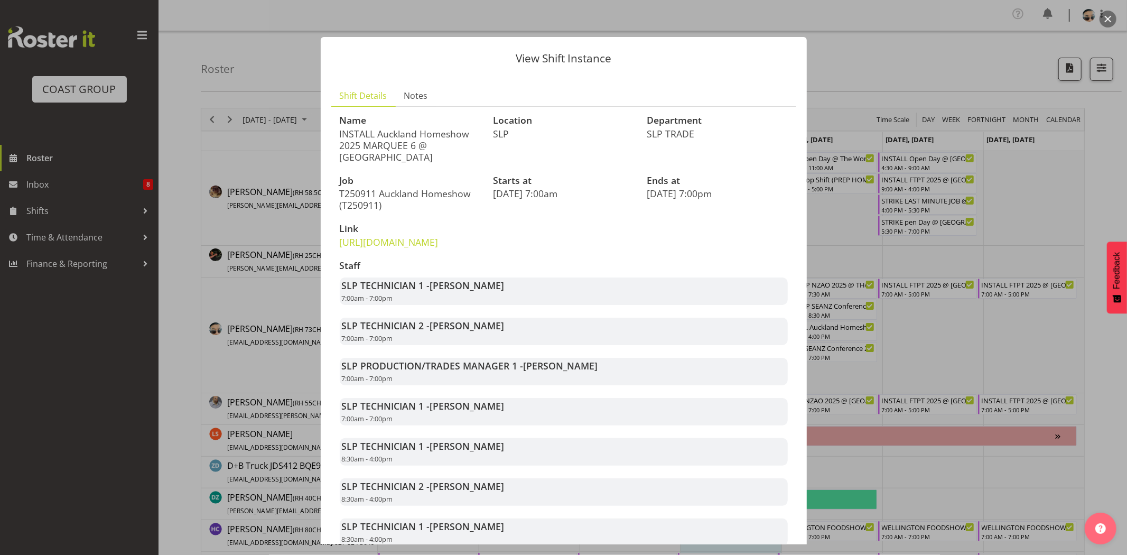
scroll to position [93, 0]
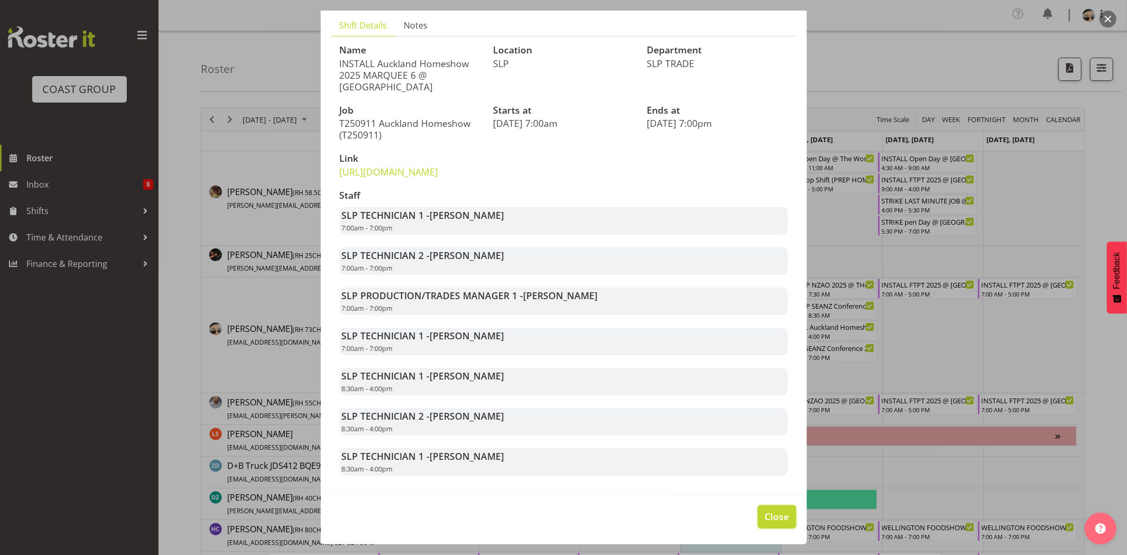
click at [772, 520] on span "Close" at bounding box center [777, 516] width 24 height 14
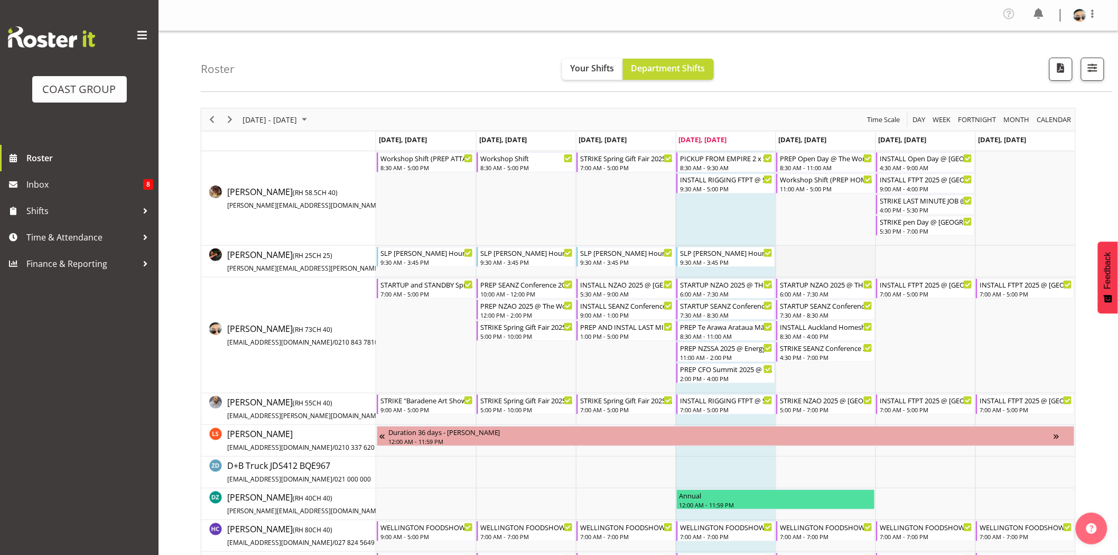
click at [824, 262] on td "Timeline Week of August 28, 2025" at bounding box center [826, 262] width 100 height 32
click at [831, 330] on div "INSTALL Auckland Homeshow 2025 MARQUEE 6 @ [GEOGRAPHIC_DATA]" at bounding box center [826, 326] width 93 height 11
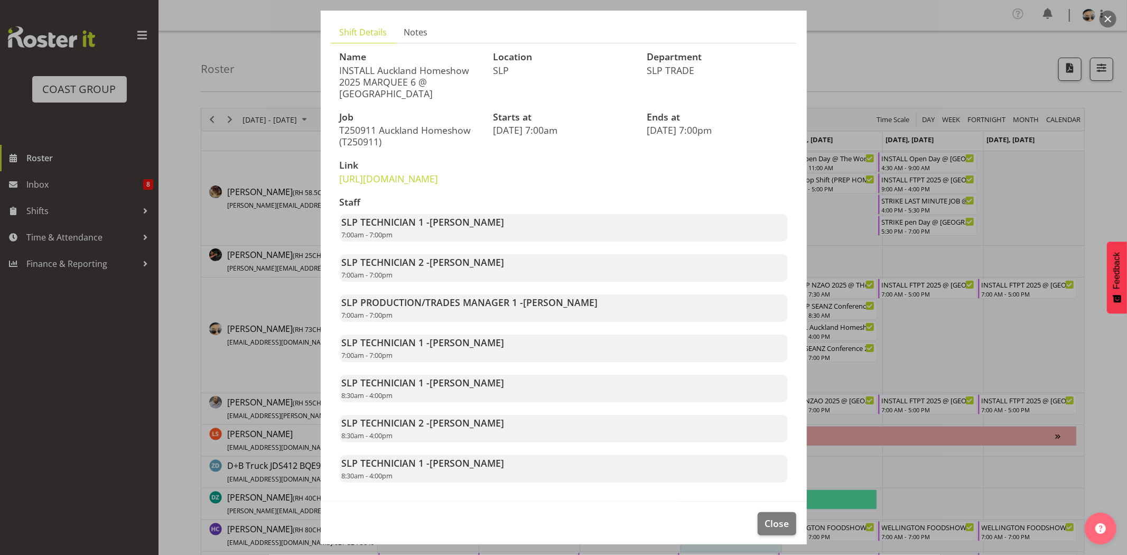
scroll to position [75, 0]
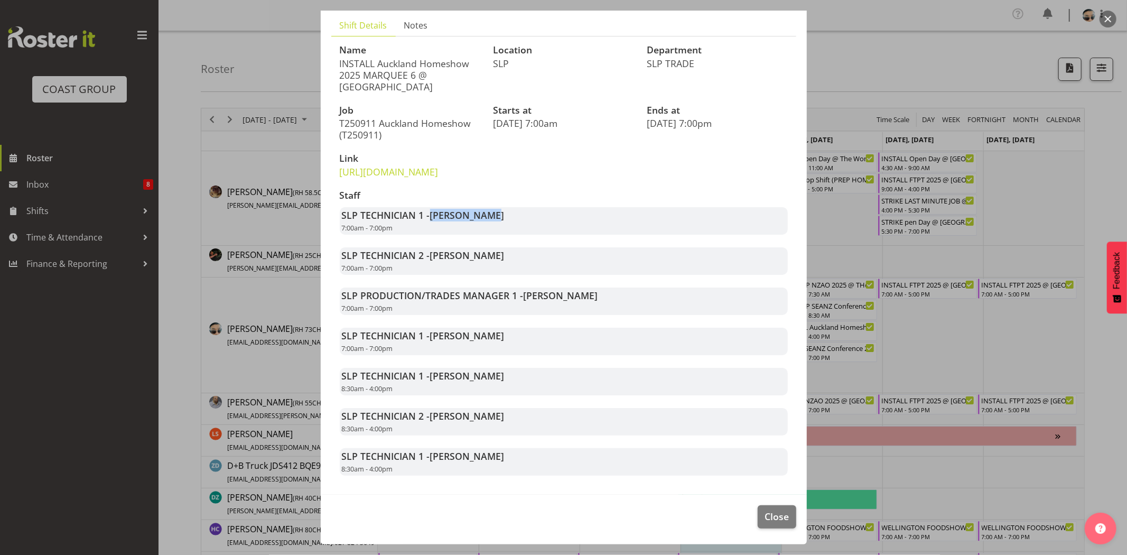
drag, startPoint x: 431, startPoint y: 236, endPoint x: 517, endPoint y: 236, distance: 85.6
click at [516, 235] on div "SLP TECHNICIAN 1 - [PERSON_NAME] 7:00am - 7:00pm" at bounding box center [564, 220] width 448 height 27
click at [517, 235] on div "SLP TECHNICIAN 1 - [PERSON_NAME] 7:00am - 7:00pm" at bounding box center [564, 220] width 448 height 27
drag, startPoint x: 432, startPoint y: 273, endPoint x: 509, endPoint y: 273, distance: 77.2
click at [509, 273] on div "SLP TECHNICIAN 2 - [PERSON_NAME] 7:00am - 7:00pm" at bounding box center [564, 260] width 448 height 27
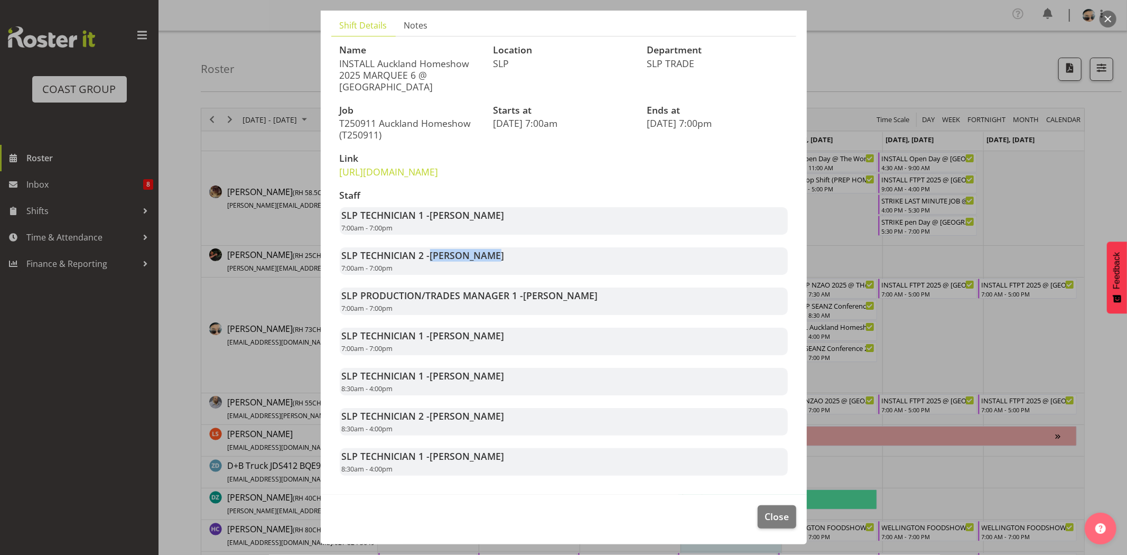
click at [510, 273] on div "SLP TECHNICIAN 2 - [PERSON_NAME] 7:00am - 7:00pm" at bounding box center [564, 260] width 448 height 27
drag, startPoint x: 524, startPoint y: 310, endPoint x: 610, endPoint y: 310, distance: 86.7
click at [610, 310] on div "SLP PRODUCTION/TRADES MANAGER 1 - [PERSON_NAME] 7:00am - 7:00pm" at bounding box center [564, 300] width 448 height 27
drag, startPoint x: 437, startPoint y: 355, endPoint x: 516, endPoint y: 357, distance: 78.8
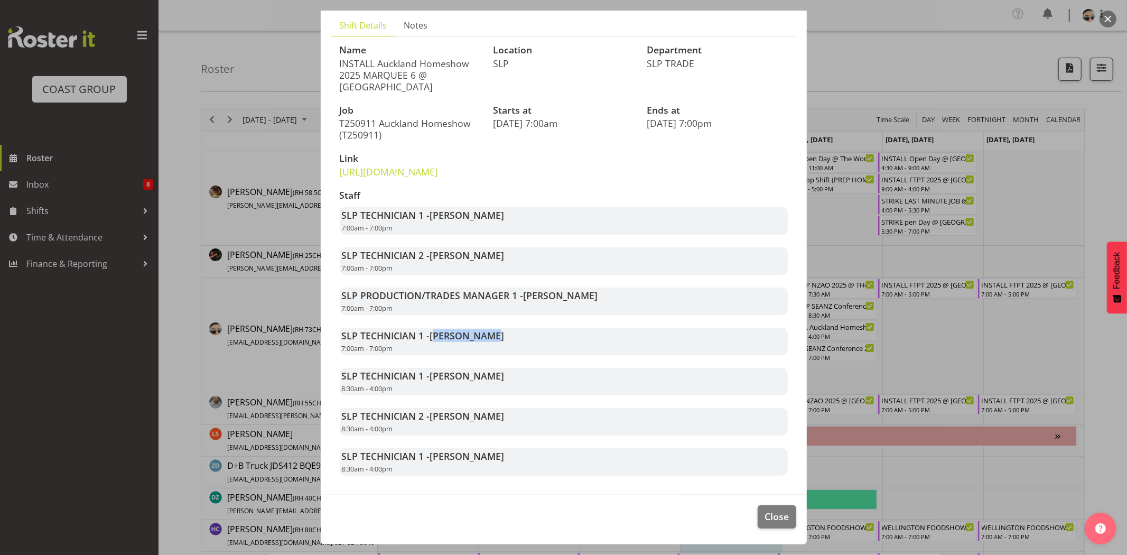
click at [512, 355] on div "SLP TECHNICIAN 1 - [PERSON_NAME] 7:00am - 7:00pm" at bounding box center [564, 341] width 448 height 27
click at [516, 355] on div "SLP TECHNICIAN 1 - [PERSON_NAME] 7:00am - 7:00pm" at bounding box center [564, 341] width 448 height 27
drag, startPoint x: 425, startPoint y: 348, endPoint x: 511, endPoint y: 348, distance: 85.1
click at [511, 348] on div "SLP TECHNICIAN 1 - [PERSON_NAME] 7:00am - 7:00pm" at bounding box center [564, 341] width 448 height 27
click at [515, 348] on div "SLP TECHNICIAN 1 - [PERSON_NAME] 7:00am - 7:00pm" at bounding box center [564, 341] width 448 height 27
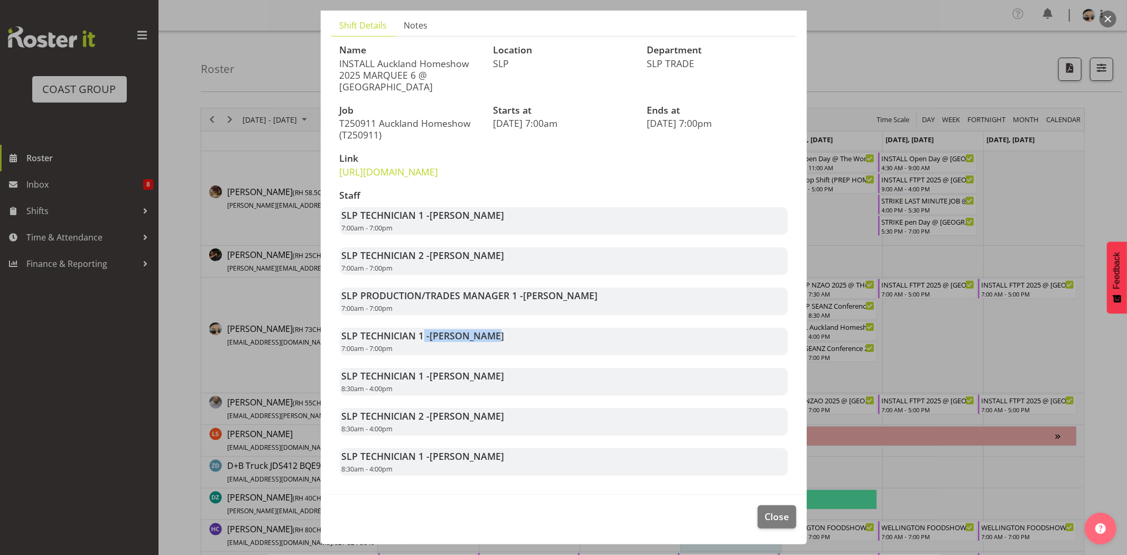
drag, startPoint x: 433, startPoint y: 230, endPoint x: 490, endPoint y: 246, distance: 59.2
click at [490, 235] on div "SLP TECHNICIAN 1 - [PERSON_NAME] 7:00am - 7:00pm" at bounding box center [564, 220] width 448 height 27
drag, startPoint x: 434, startPoint y: 356, endPoint x: 493, endPoint y: 361, distance: 59.4
click at [492, 355] on div "SLP TECHNICIAN 1 - [PERSON_NAME] 7:00am - 7:00pm" at bounding box center [564, 341] width 448 height 27
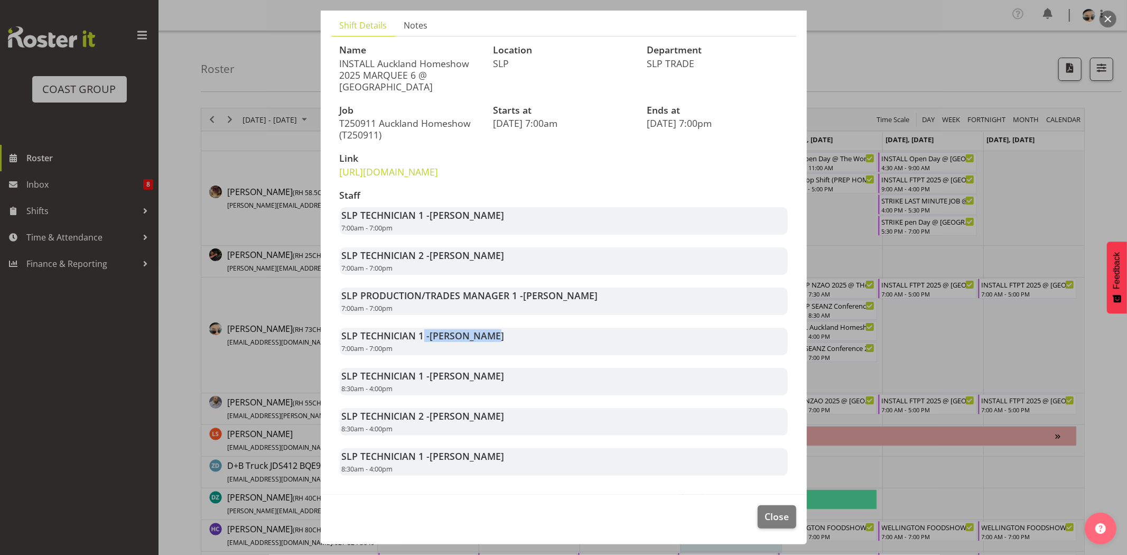
click at [493, 355] on div "SLP TECHNICIAN 1 - [PERSON_NAME] 7:00am - 7:00pm" at bounding box center [564, 341] width 448 height 27
drag, startPoint x: 428, startPoint y: 387, endPoint x: 509, endPoint y: 401, distance: 82.5
click at [509, 395] on div "SLP TECHNICIAN 1 - Aof Anujarawat 8:30am - 4:00pm" at bounding box center [564, 381] width 448 height 27
click at [510, 395] on div "SLP TECHNICIAN 1 - Aof Anujarawat 8:30am - 4:00pm" at bounding box center [564, 381] width 448 height 27
click at [434, 422] on span "[PERSON_NAME]" at bounding box center [467, 416] width 75 height 13
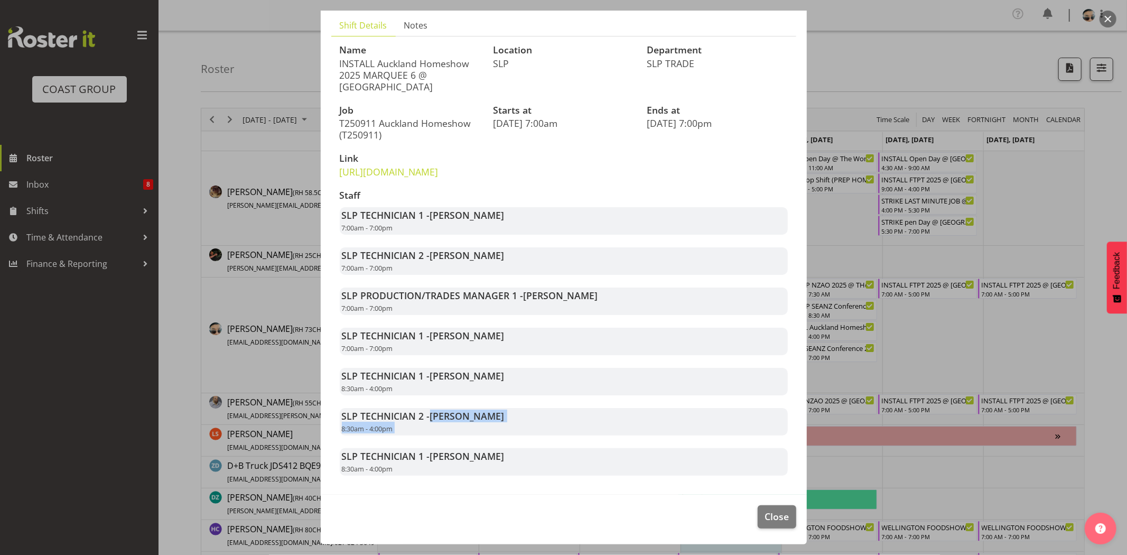
drag, startPoint x: 477, startPoint y: 439, endPoint x: 541, endPoint y: 448, distance: 64.6
click at [541, 435] on div "SLP TECHNICIAN 2 - [PERSON_NAME] 8:30am - 4:00pm" at bounding box center [564, 421] width 448 height 27
click at [765, 523] on span "Close" at bounding box center [777, 516] width 24 height 14
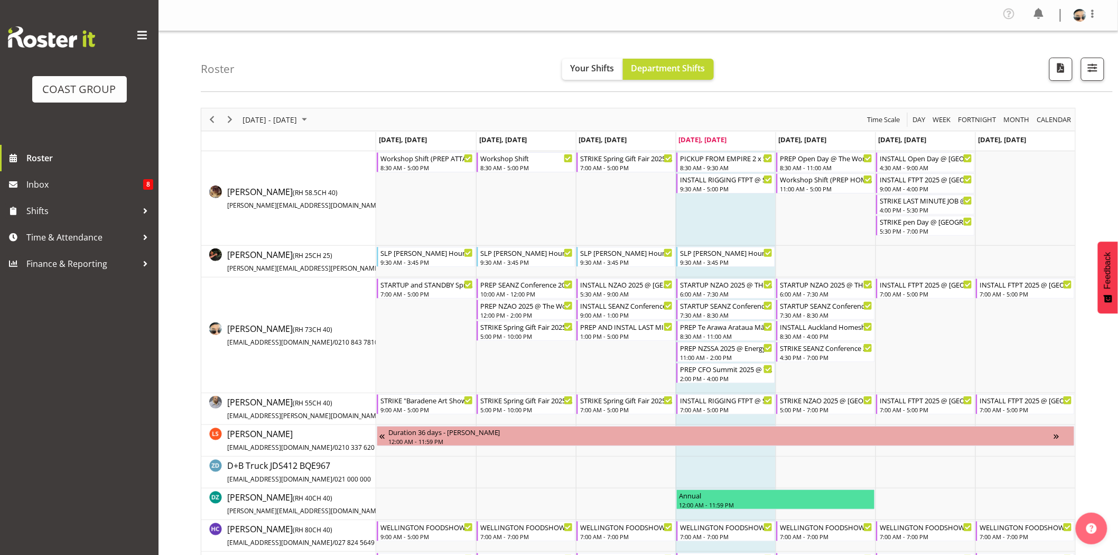
click at [767, 209] on td "Timeline Week of August 28, 2025" at bounding box center [726, 198] width 100 height 95
click at [824, 255] on td "Timeline Week of August 28, 2025" at bounding box center [826, 262] width 100 height 32
click at [823, 307] on div "STARTUP SEANZ Conference 2025 @ The Pullman On Site @ 0730" at bounding box center [826, 305] width 93 height 11
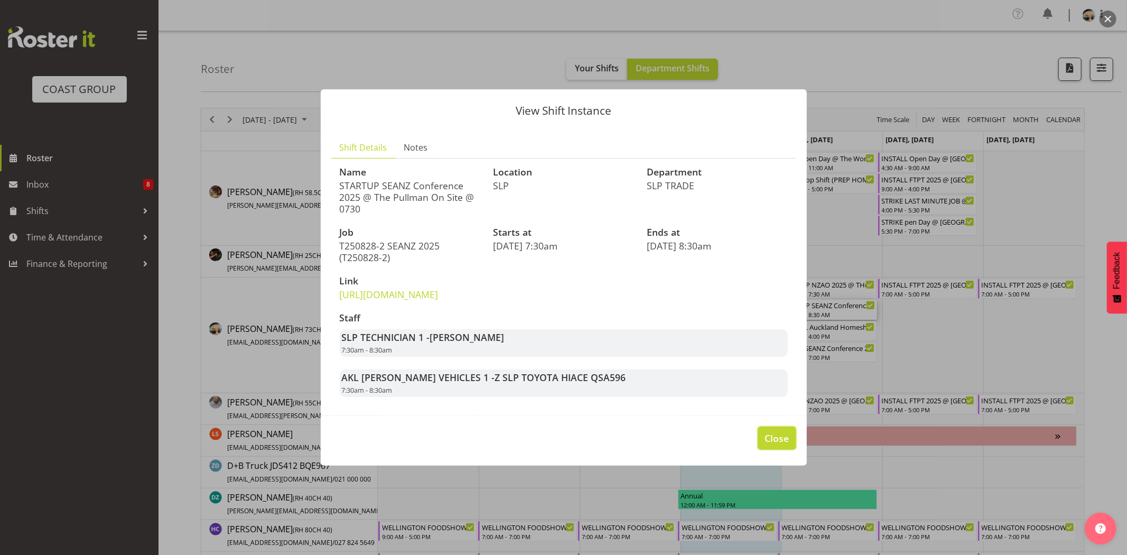
click at [773, 445] on span "Close" at bounding box center [777, 438] width 24 height 14
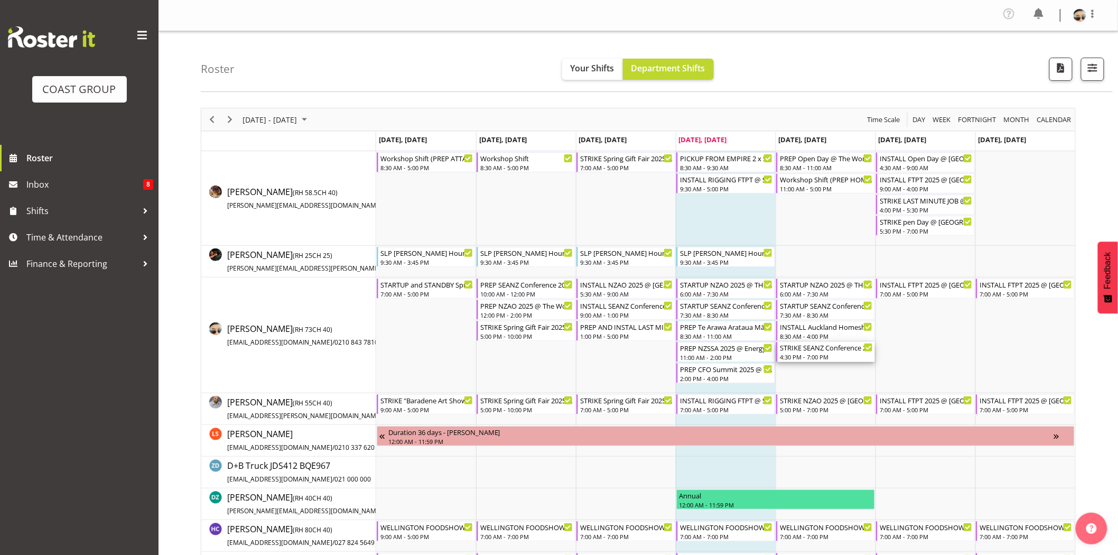
click at [825, 356] on div "4:30 PM - 7:00 PM" at bounding box center [826, 356] width 93 height 8
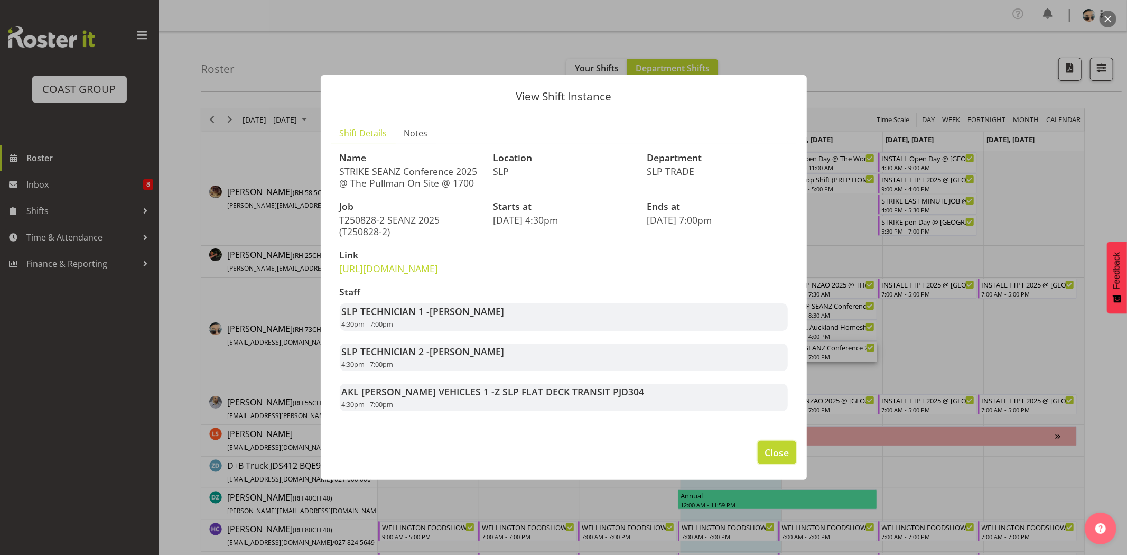
click at [775, 459] on span "Close" at bounding box center [777, 452] width 24 height 14
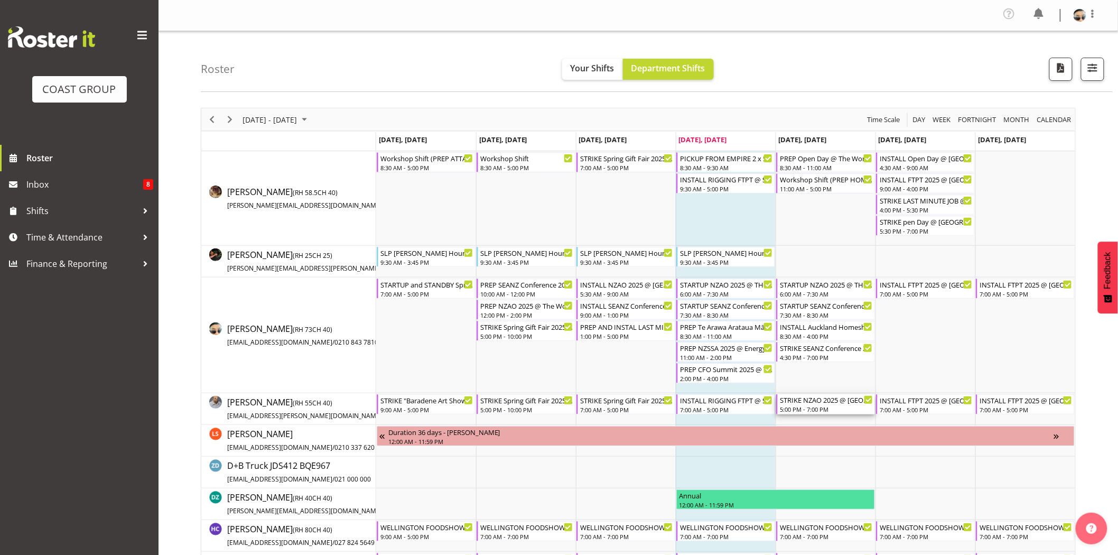
click at [833, 404] on div "STRIKE NZAO 2025 @ [GEOGRAPHIC_DATA] On Site @ 1730" at bounding box center [826, 399] width 93 height 11
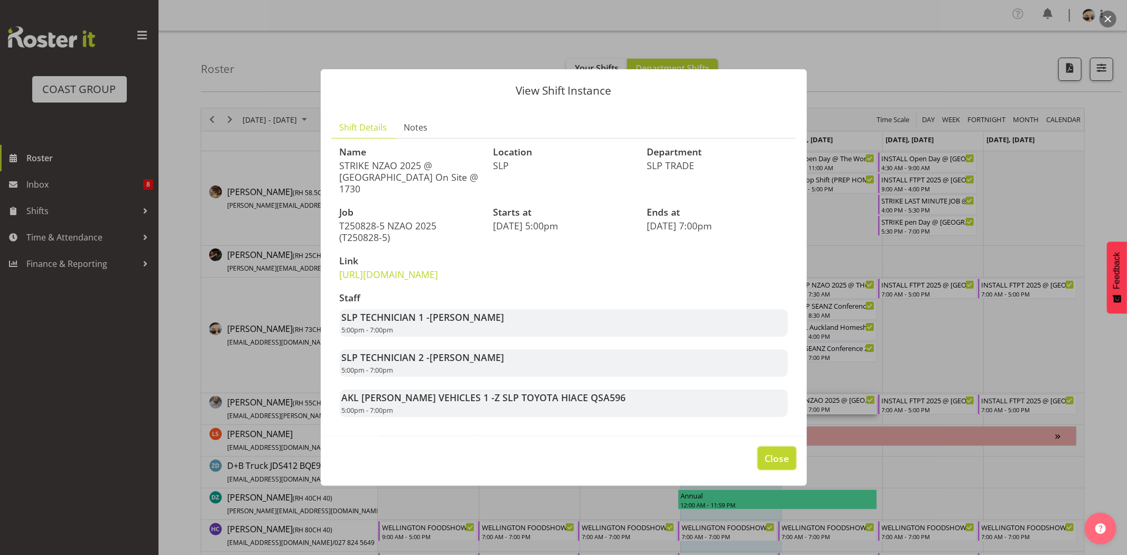
click at [773, 463] on span "Close" at bounding box center [777, 458] width 24 height 14
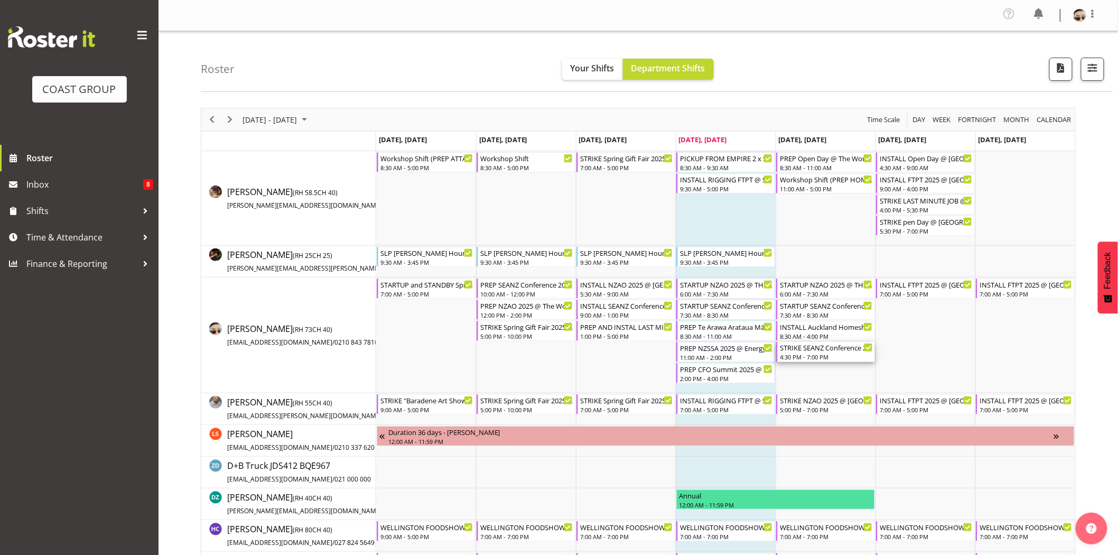
click at [837, 352] on div "STRIKE SEANZ Conference 2025 @ The Pullman On Site @ 1700" at bounding box center [826, 347] width 93 height 11
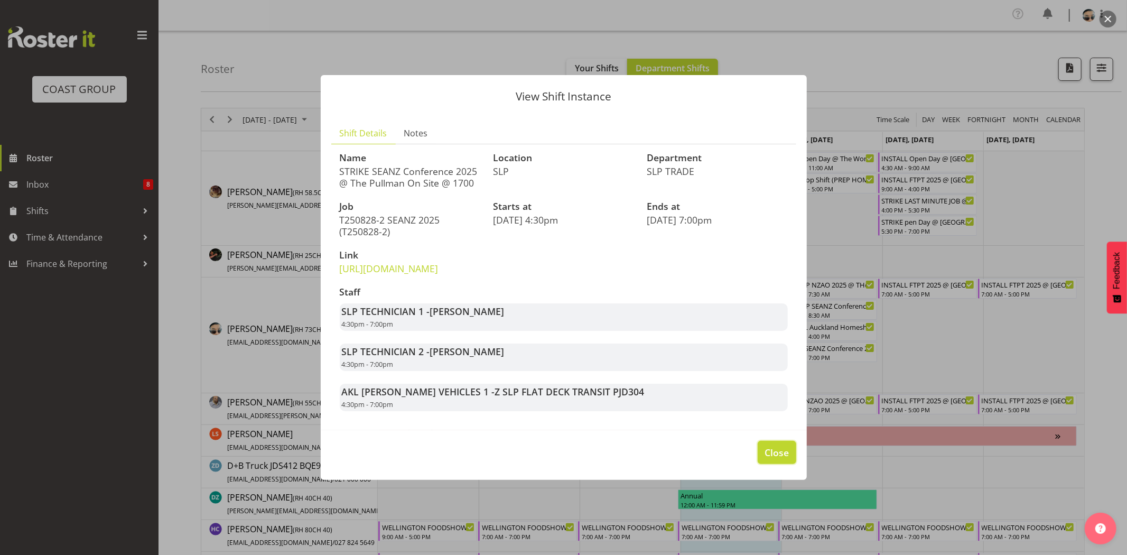
click at [765, 457] on button "Close" at bounding box center [777, 452] width 38 height 23
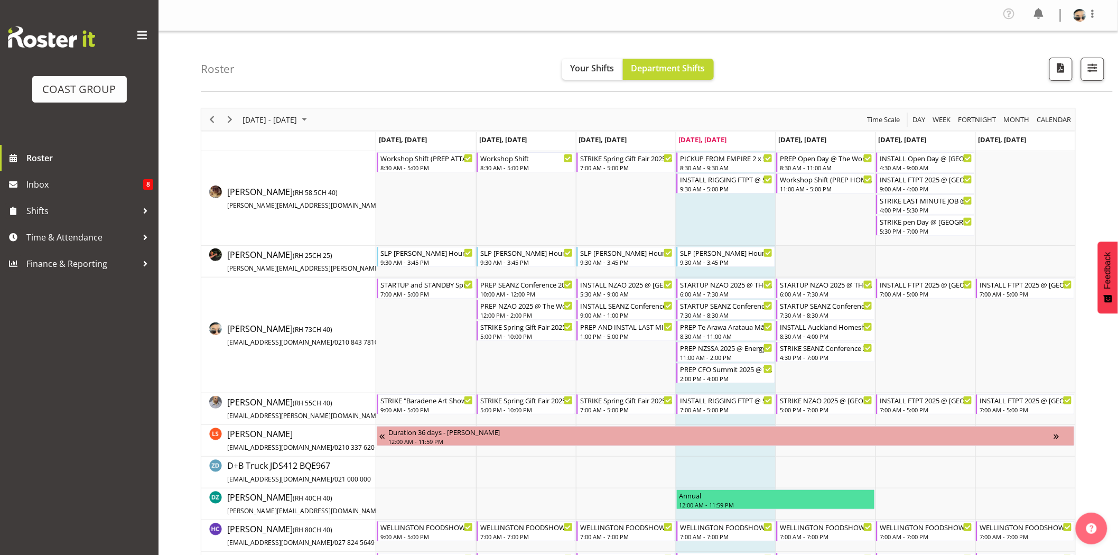
click at [827, 261] on td "Timeline Week of August 28, 2025" at bounding box center [826, 262] width 100 height 32
click at [826, 288] on div "STARTUP NZAO 2025 @ THe Cordis On Site @ 0700" at bounding box center [826, 284] width 93 height 11
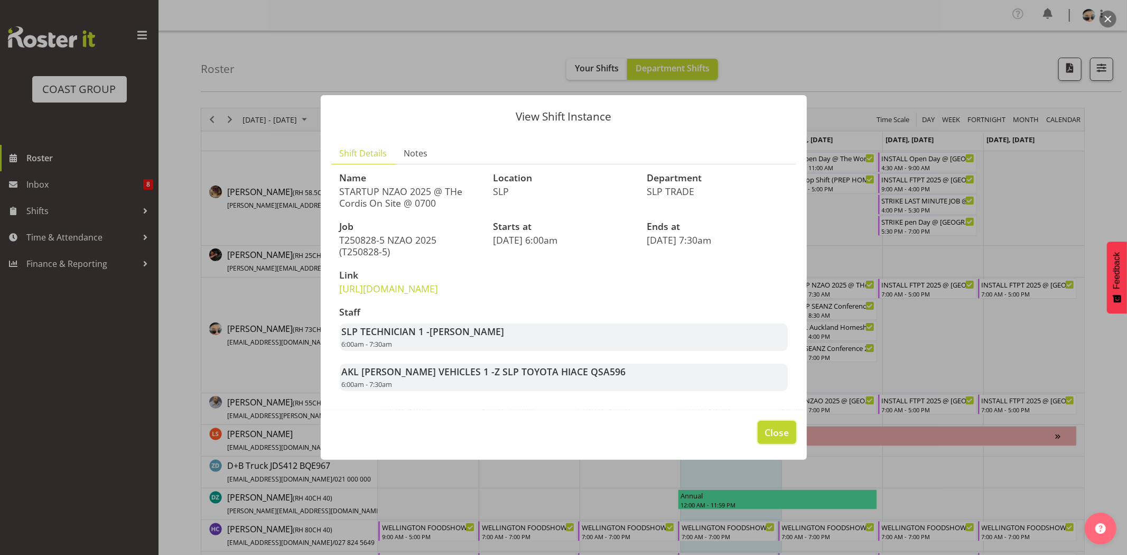
click at [790, 440] on button "Close" at bounding box center [777, 432] width 38 height 23
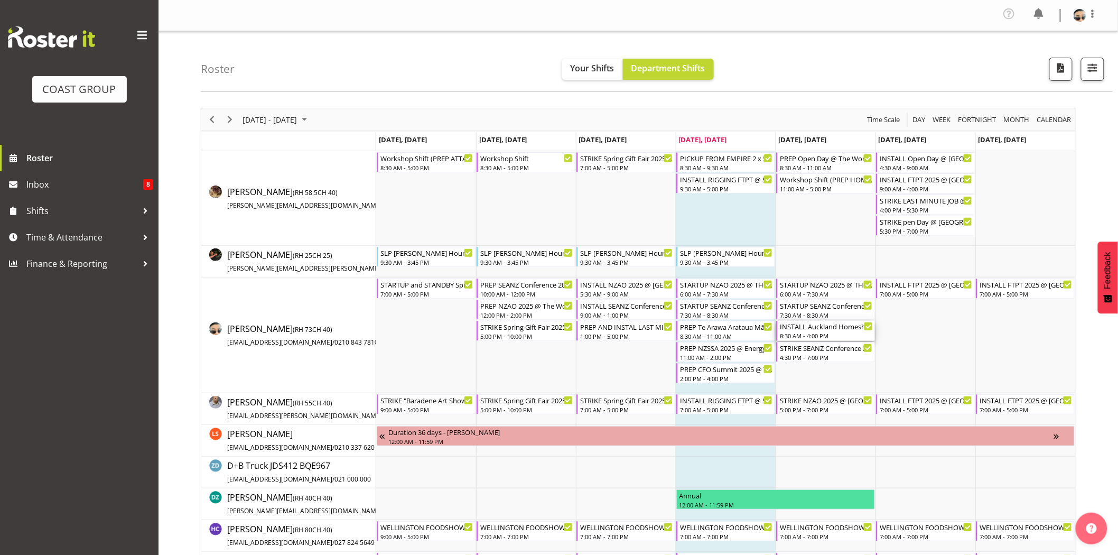
click at [820, 331] on div "8:30 AM - 4:00 PM" at bounding box center [826, 335] width 93 height 8
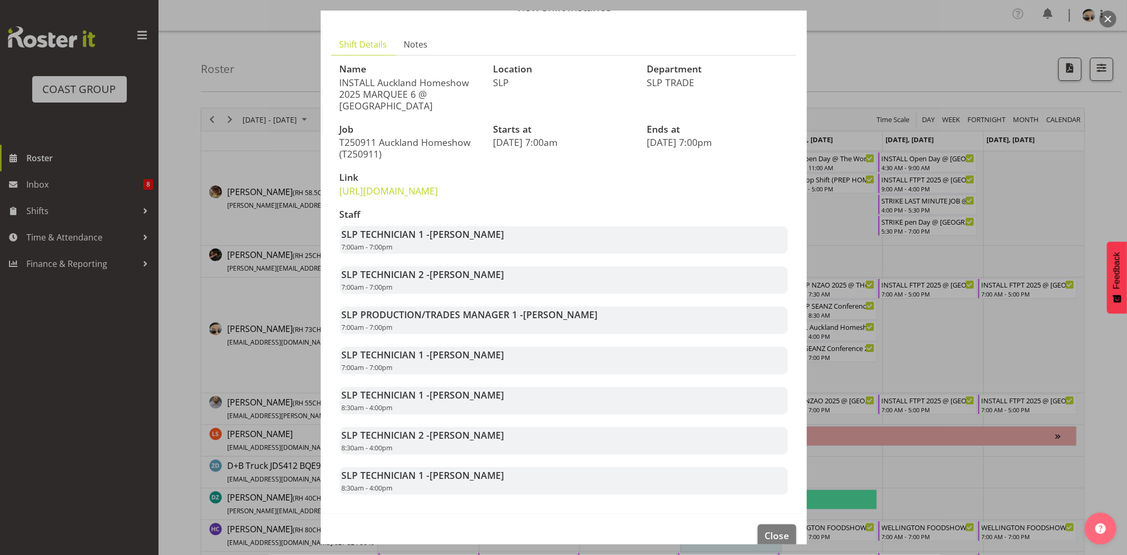
scroll to position [93, 0]
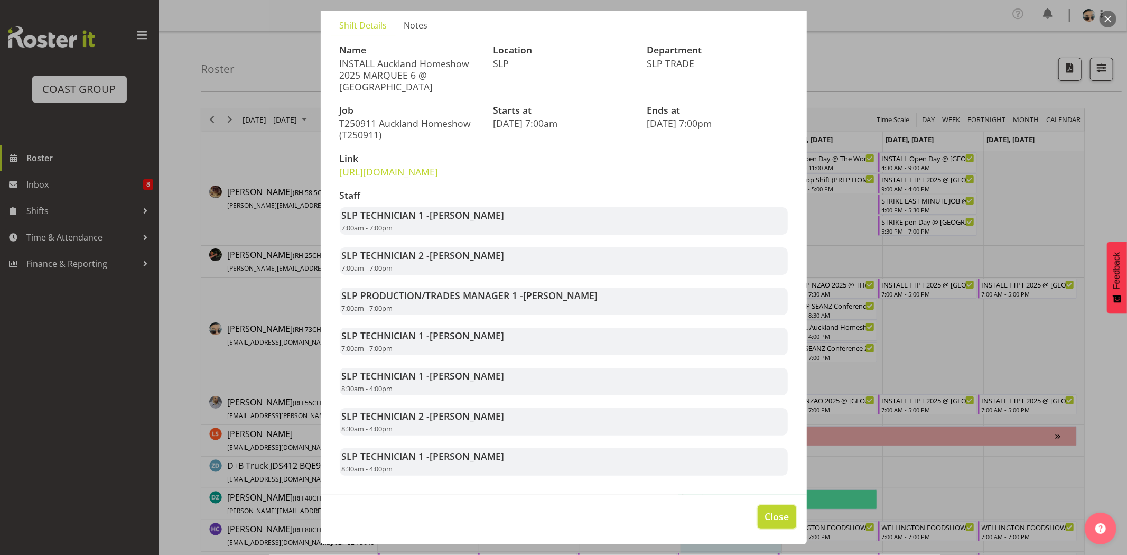
click at [780, 512] on span "Close" at bounding box center [777, 516] width 24 height 14
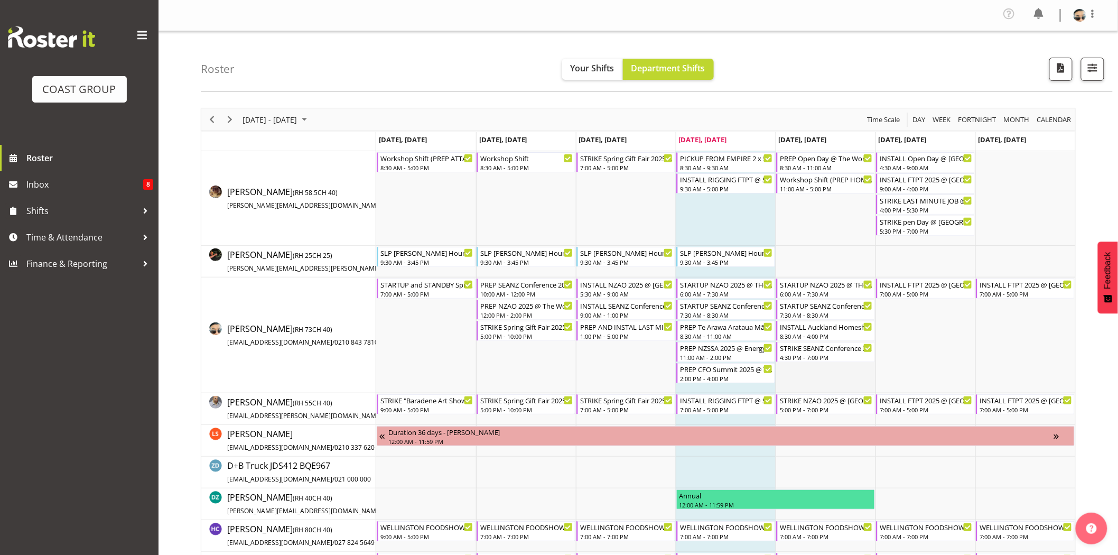
click at [824, 372] on td "Timeline Week of August 28, 2025" at bounding box center [826, 335] width 100 height 116
click at [820, 402] on div "STRIKE NZAO 2025 @ [GEOGRAPHIC_DATA] On Site @ 1730" at bounding box center [826, 399] width 93 height 11
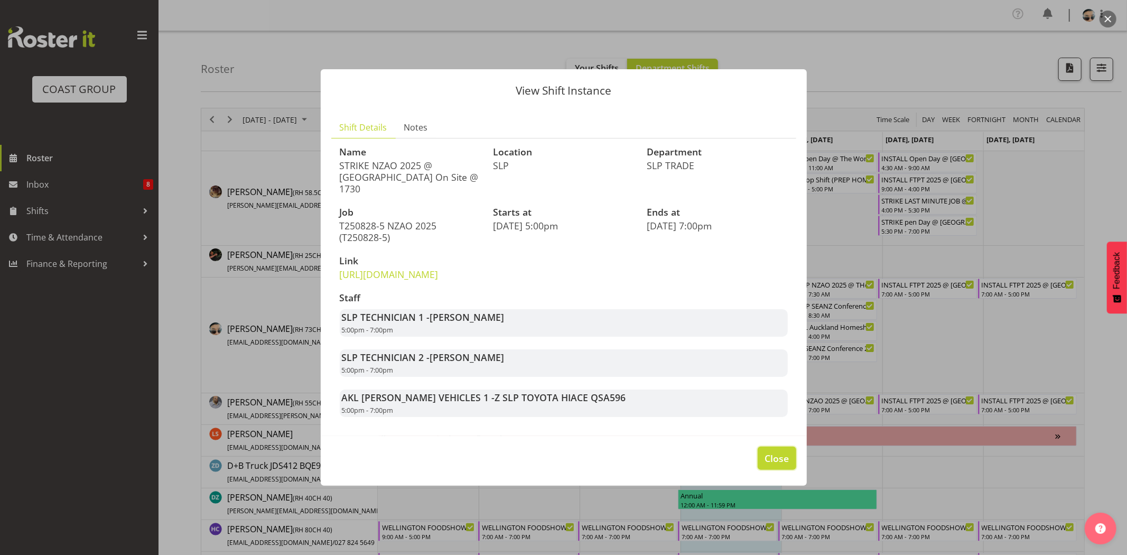
click at [779, 462] on span "Close" at bounding box center [777, 458] width 24 height 14
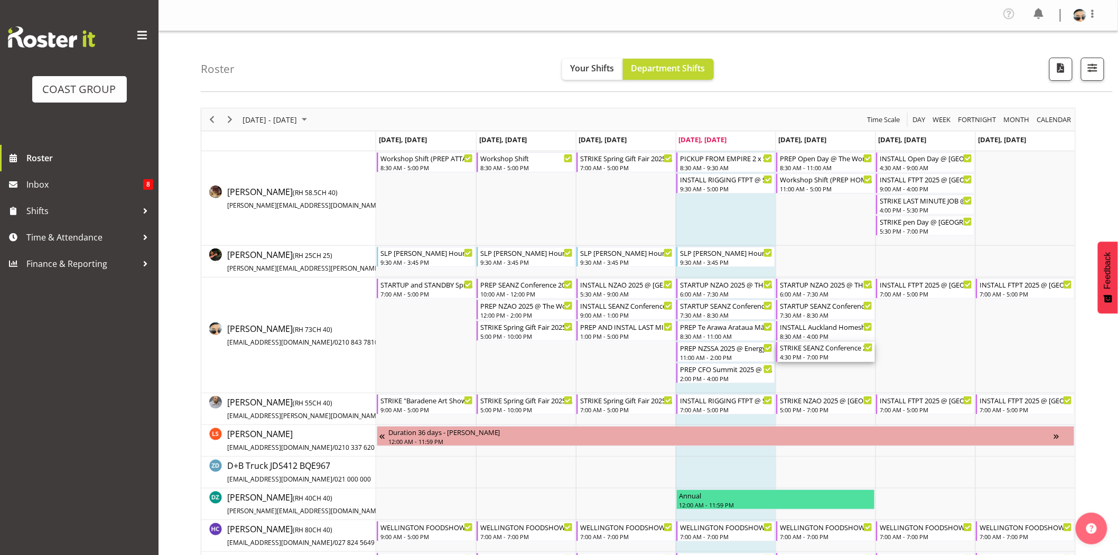
click at [828, 354] on div "4:30 PM - 7:00 PM" at bounding box center [826, 356] width 93 height 8
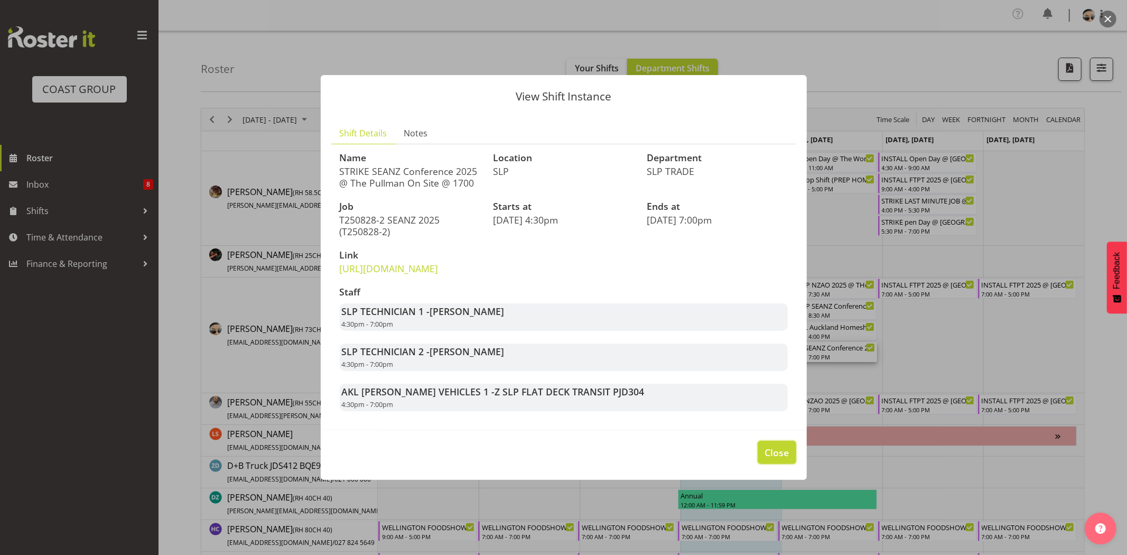
click at [775, 459] on span "Close" at bounding box center [777, 452] width 24 height 14
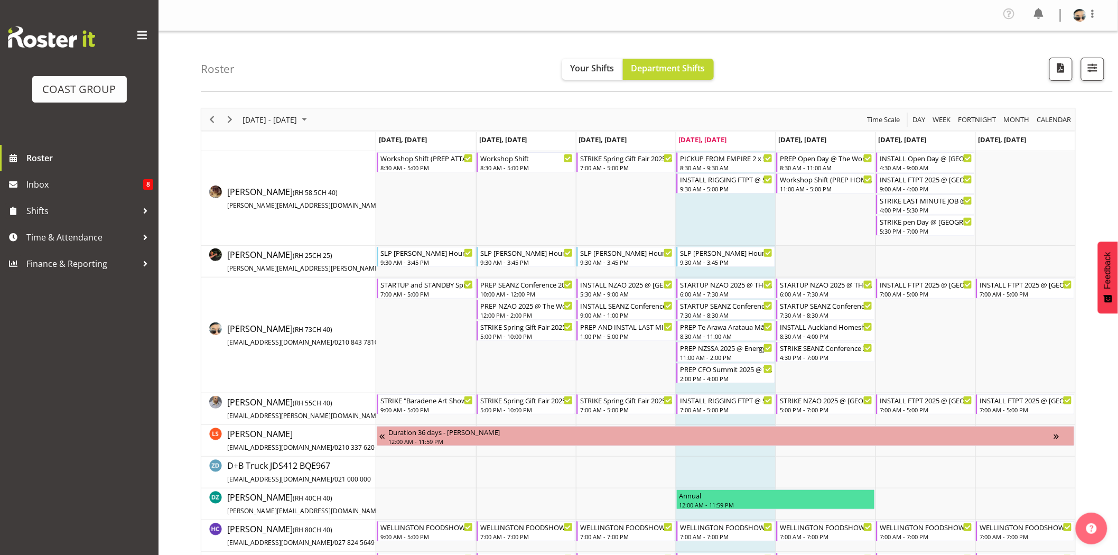
click at [821, 257] on td "Timeline Week of August 28, 2025" at bounding box center [826, 262] width 100 height 32
click at [915, 279] on div "INSTALL FTPT 2025 @ [GEOGRAPHIC_DATA] 7:00 AM - 5:00 PM" at bounding box center [925, 289] width 99 height 20
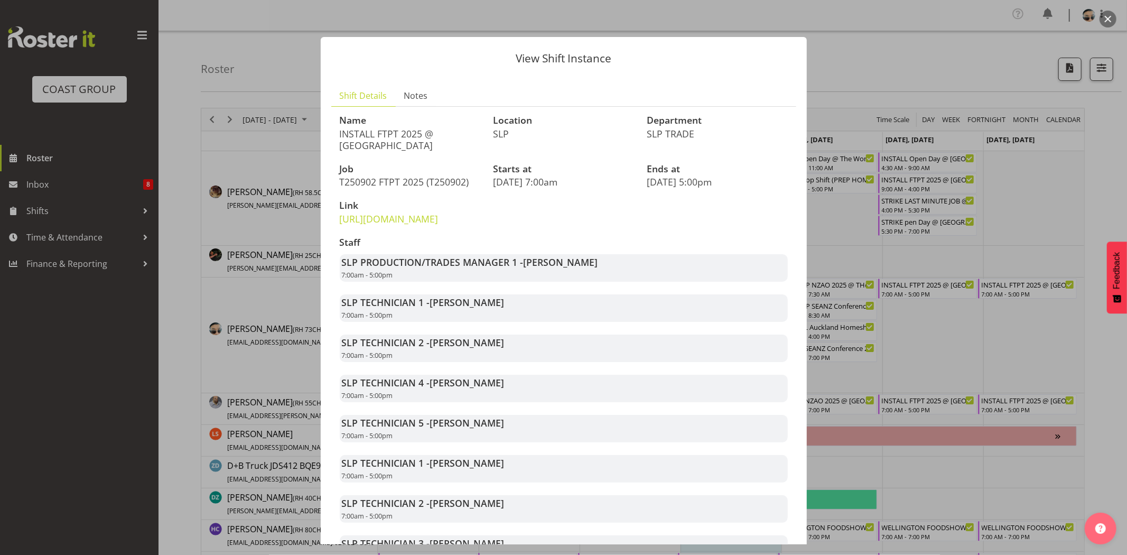
drag, startPoint x: 821, startPoint y: 288, endPoint x: 823, endPoint y: 360, distance: 72.4
click at [823, 360] on div at bounding box center [563, 277] width 1127 height 555
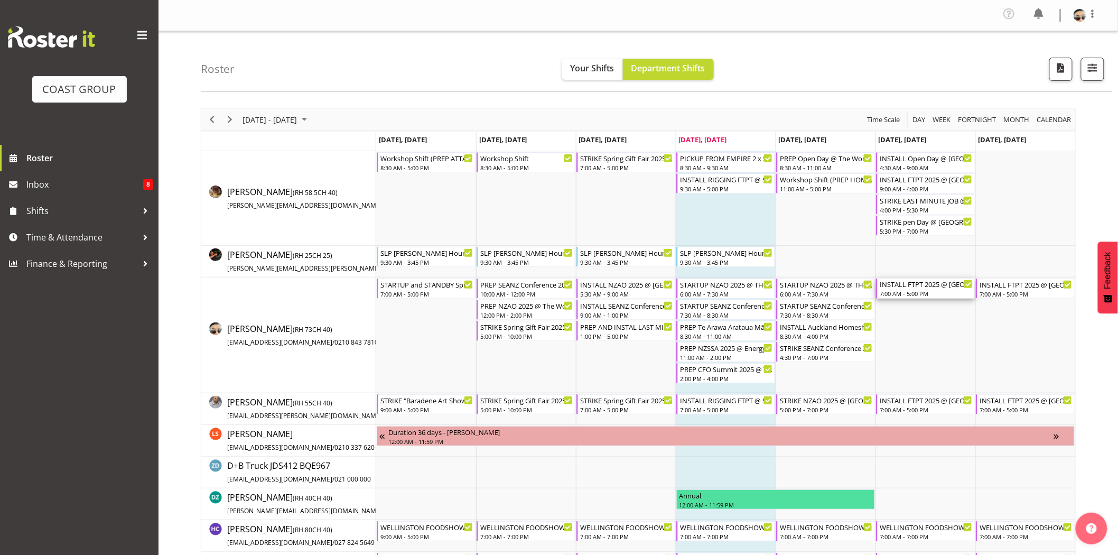
click at [926, 294] on div "7:00 AM - 5:00 PM" at bounding box center [926, 293] width 93 height 8
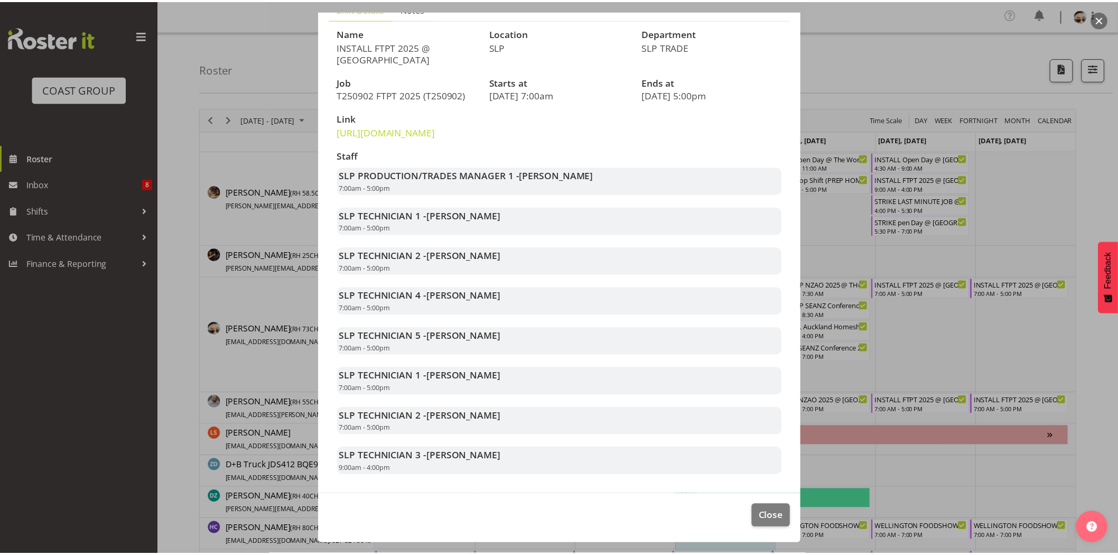
scroll to position [110, 0]
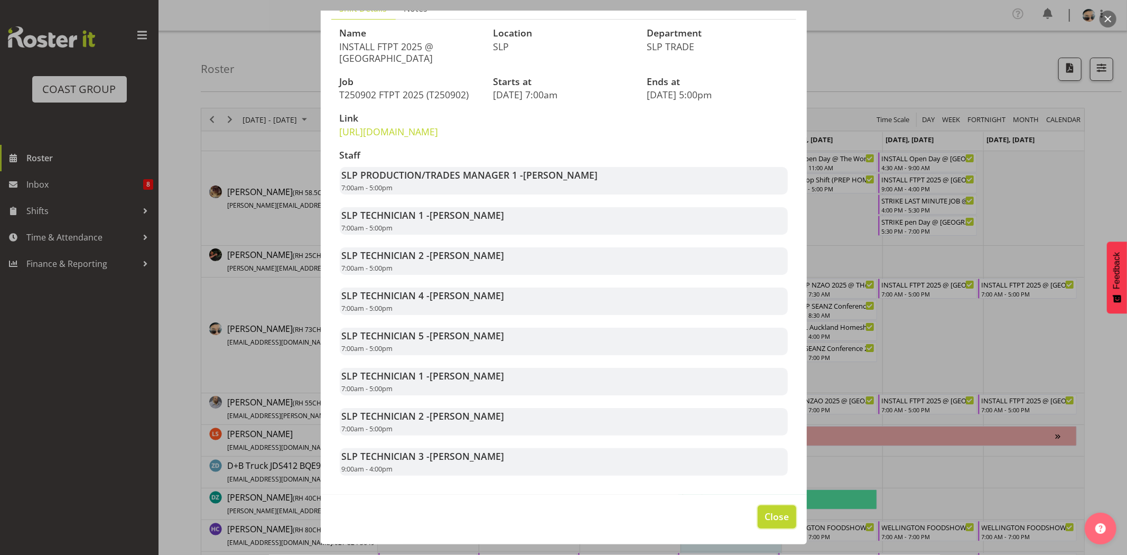
click at [765, 519] on span "Close" at bounding box center [777, 516] width 24 height 14
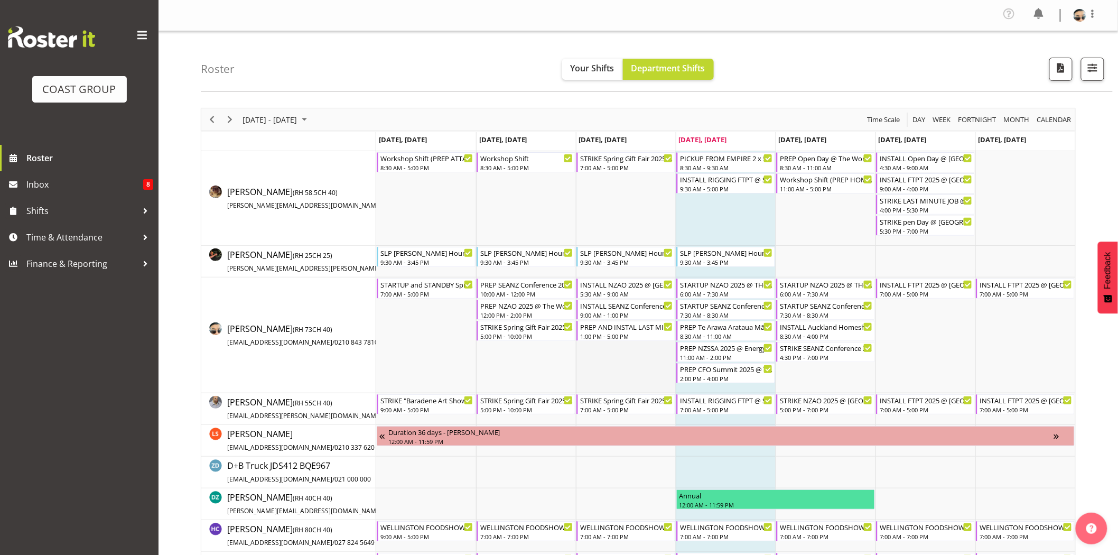
click at [599, 354] on td "Timeline Week of August 28, 2025" at bounding box center [626, 335] width 100 height 116
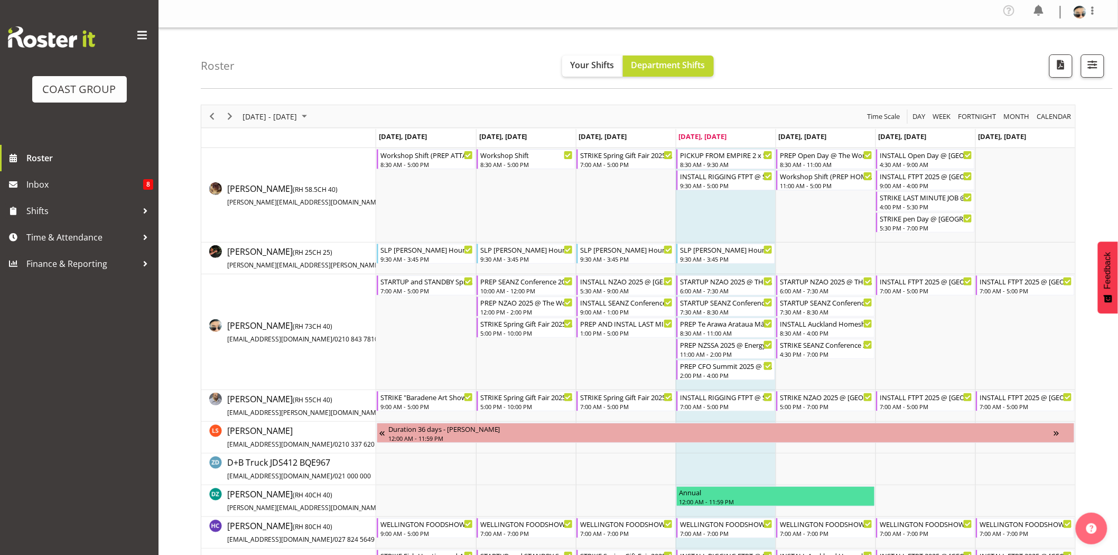
scroll to position [0, 0]
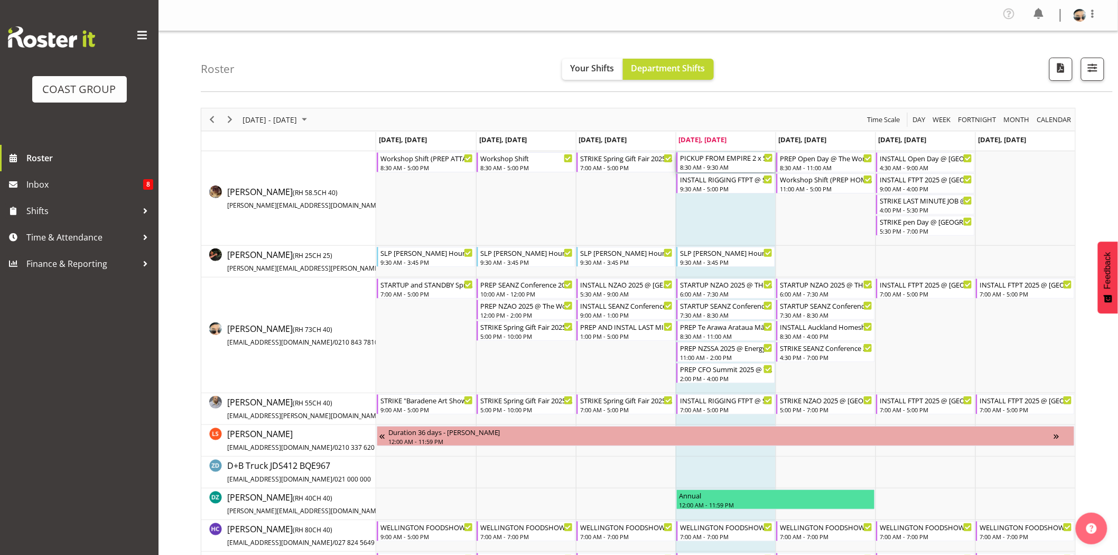
click at [731, 155] on div "PICKUP FROM EMPIRE 2 x 5m powerlock DELIVER AND HELP AT SHOWGROUNDS" at bounding box center [726, 157] width 93 height 11
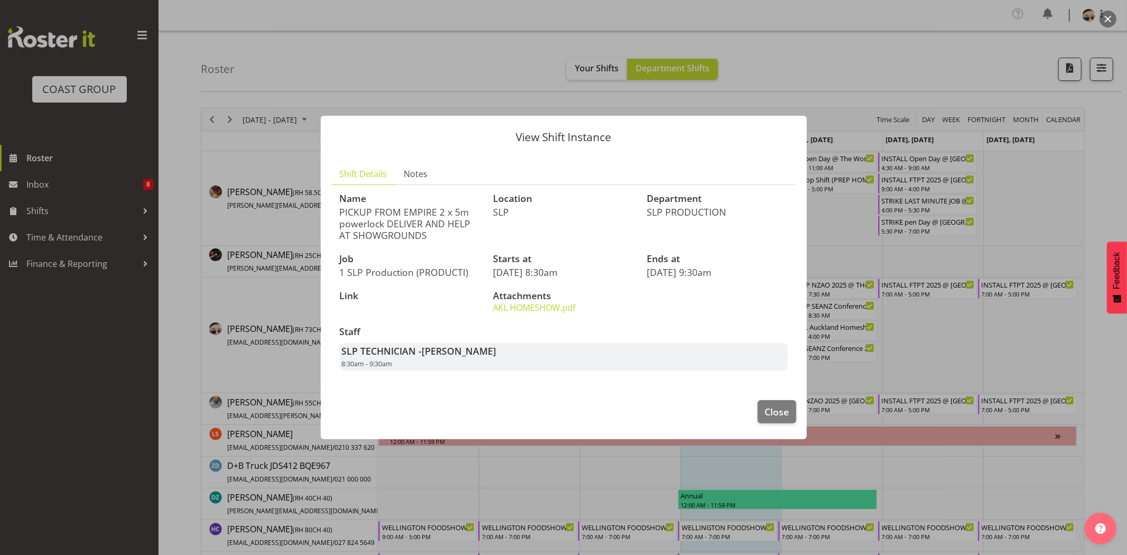
drag, startPoint x: 370, startPoint y: 218, endPoint x: 451, endPoint y: 226, distance: 81.8
click at [451, 226] on p "PICKUP FROM EMPIRE 2 x 5m powerlock DELIVER AND HELP AT SHOWGROUNDS" at bounding box center [410, 223] width 141 height 35
drag, startPoint x: 392, startPoint y: 210, endPoint x: 441, endPoint y: 210, distance: 49.1
click at [441, 210] on p "PICKUP FROM EMPIRE 2 x 5m powerlock DELIVER AND HELP AT SHOWGROUNDS" at bounding box center [410, 223] width 141 height 35
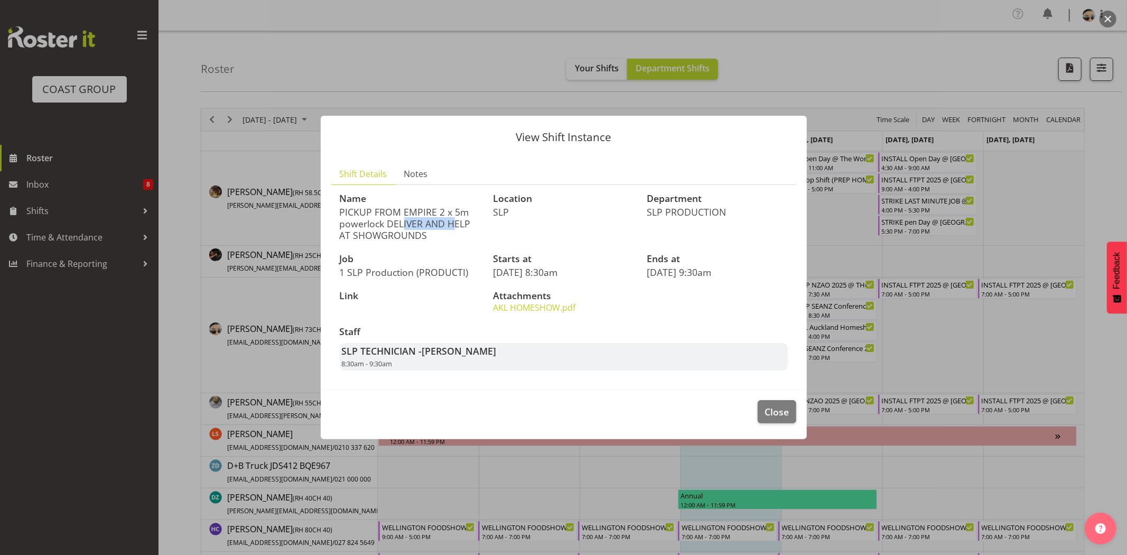
click at [441, 210] on p "PICKUP FROM EMPIRE 2 x 5m powerlock DELIVER AND HELP AT SHOWGROUNDS" at bounding box center [410, 223] width 141 height 35
drag, startPoint x: 441, startPoint y: 210, endPoint x: 464, endPoint y: 210, distance: 23.3
click at [464, 210] on p "PICKUP FROM EMPIRE 2 x 5m powerlock DELIVER AND HELP AT SHOWGROUNDS" at bounding box center [410, 223] width 141 height 35
drag, startPoint x: 361, startPoint y: 225, endPoint x: 452, endPoint y: 230, distance: 91.5
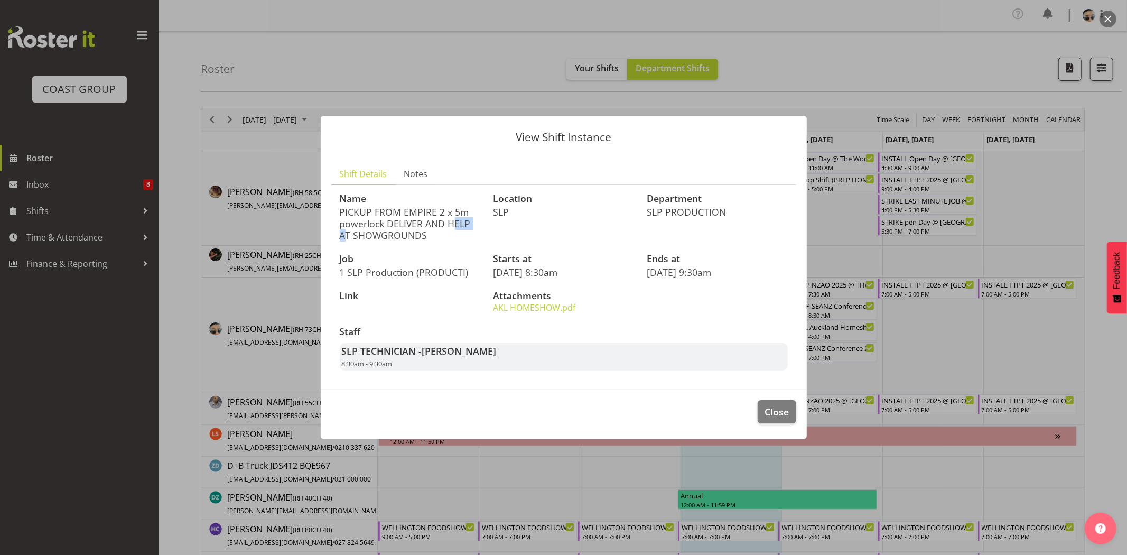
click at [452, 230] on p "PICKUP FROM EMPIRE 2 x 5m powerlock DELIVER AND HELP AT SHOWGROUNDS" at bounding box center [410, 223] width 141 height 35
drag, startPoint x: 357, startPoint y: 235, endPoint x: 421, endPoint y: 244, distance: 65.2
click at [421, 244] on div "Name PICKUP FROM EMPIRE 2 x 5m powerlock DELIVER AND HELP AT SHOWGROUNDS" at bounding box center [410, 217] width 154 height 60
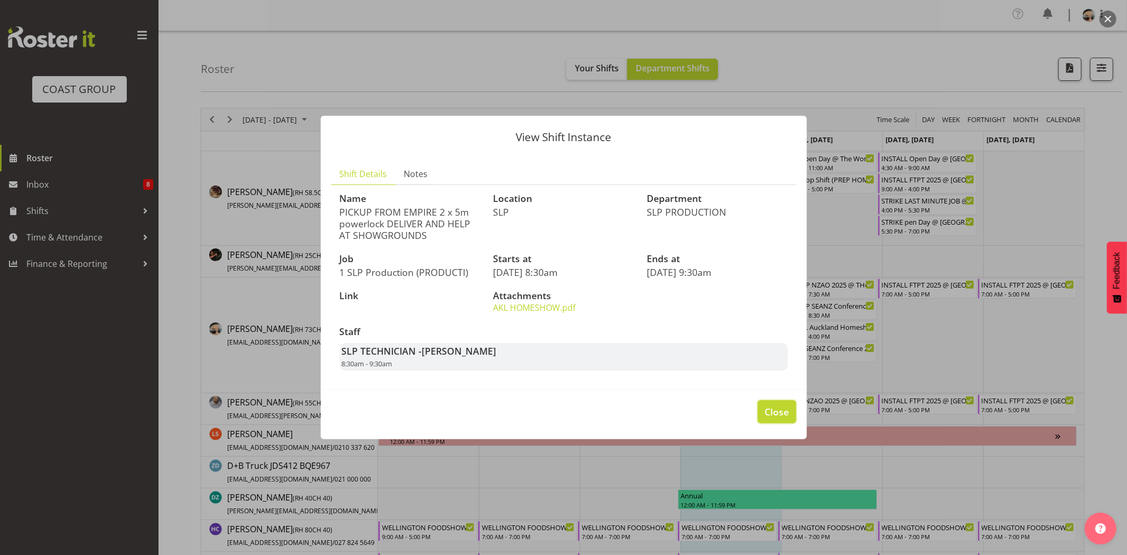
click at [786, 415] on span "Close" at bounding box center [777, 412] width 24 height 14
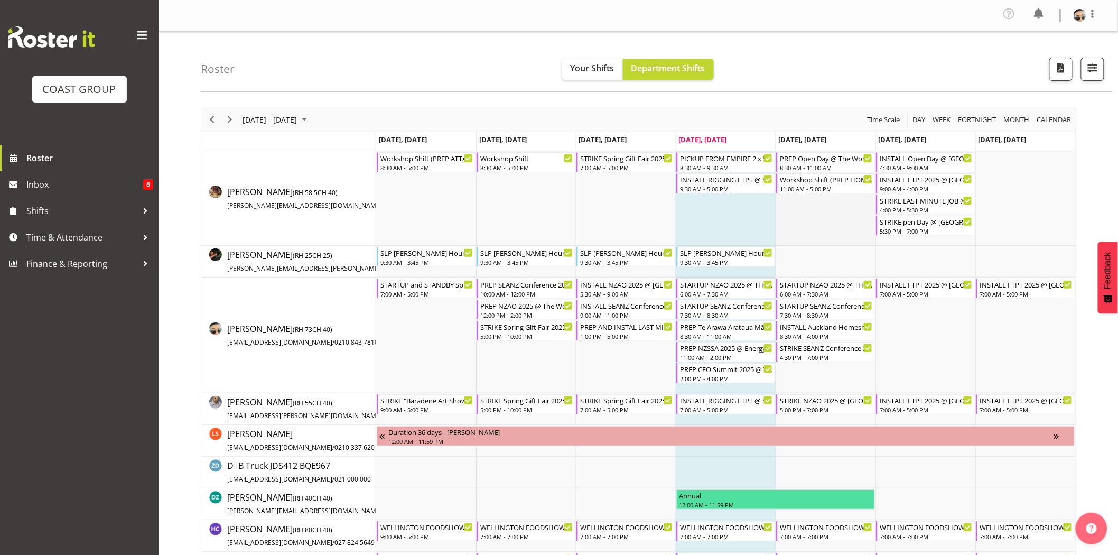
click at [832, 228] on td "Timeline Week of August 28, 2025" at bounding box center [826, 198] width 100 height 95
click at [820, 266] on td "Timeline Week of August 28, 2025" at bounding box center [826, 262] width 100 height 32
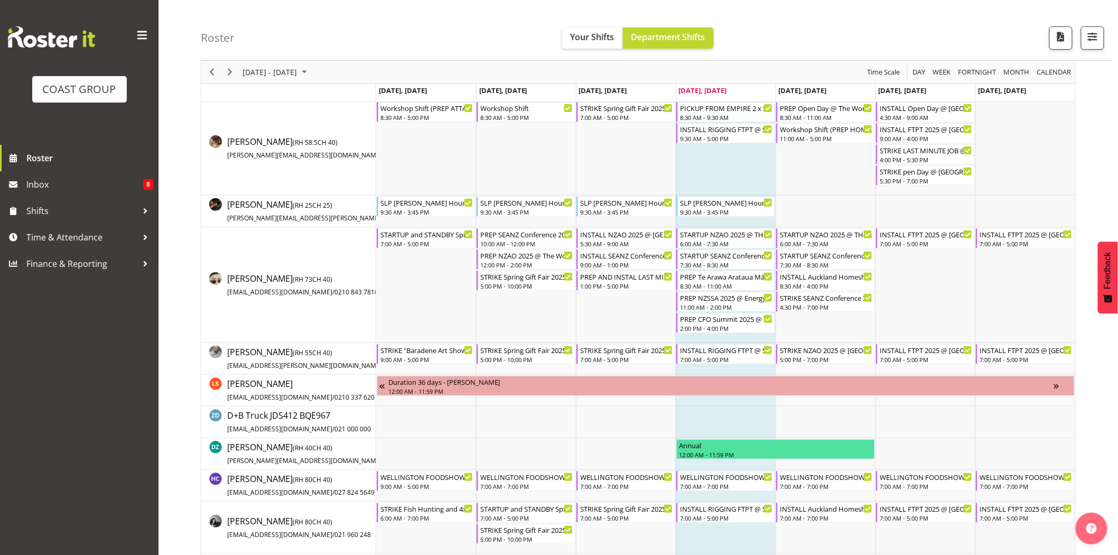
scroll to position [60, 0]
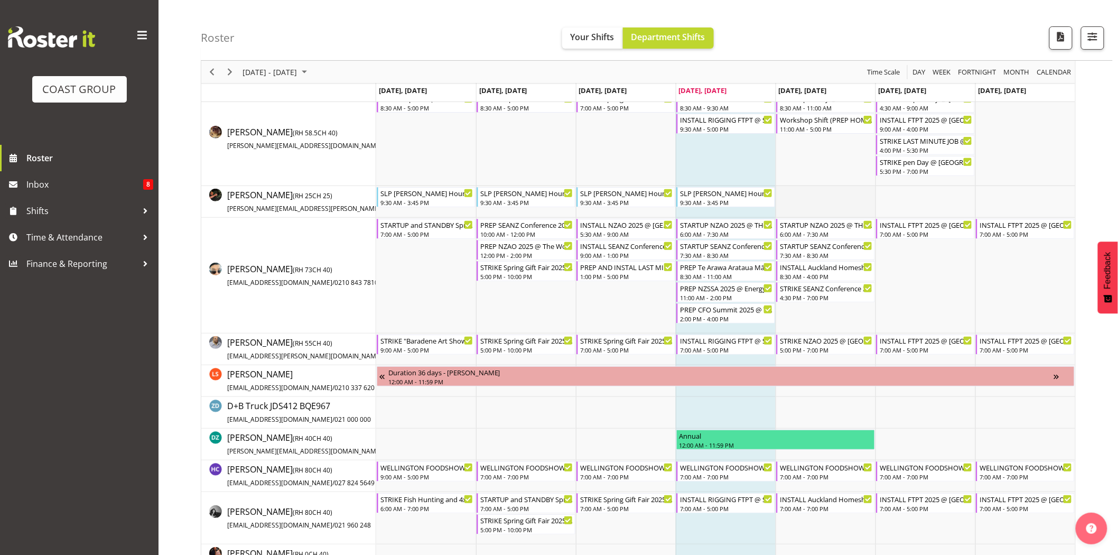
click at [863, 192] on td "Timeline Week of August 28, 2025" at bounding box center [826, 202] width 100 height 32
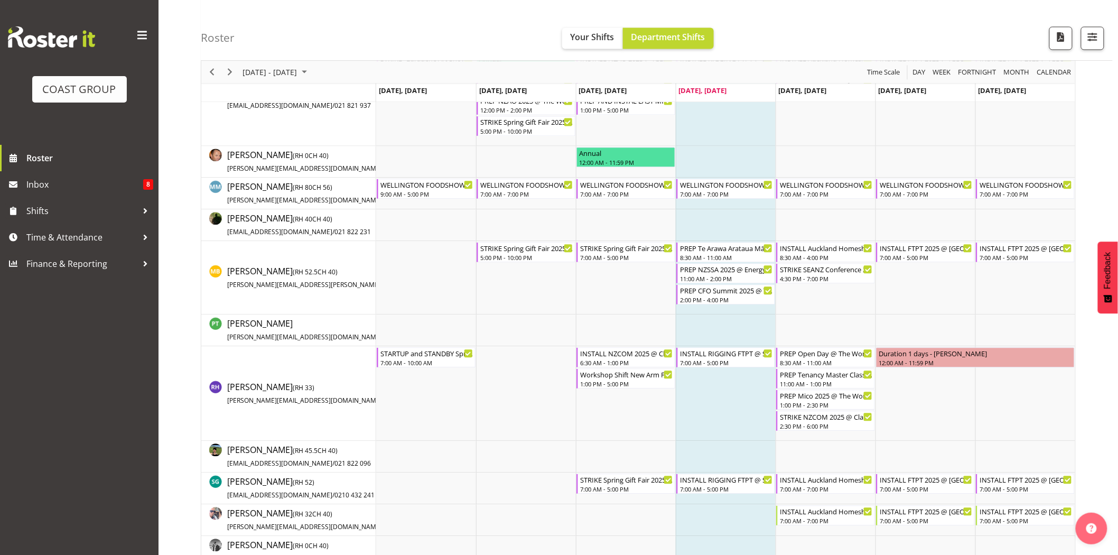
scroll to position [839, 0]
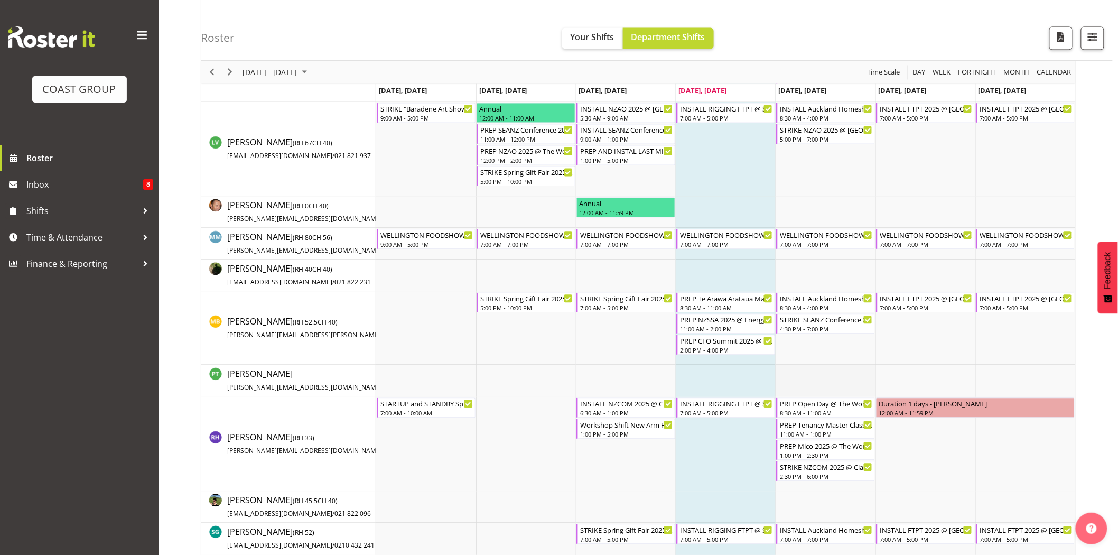
click at [860, 381] on td "Timeline Week of August 28, 2025" at bounding box center [826, 381] width 100 height 32
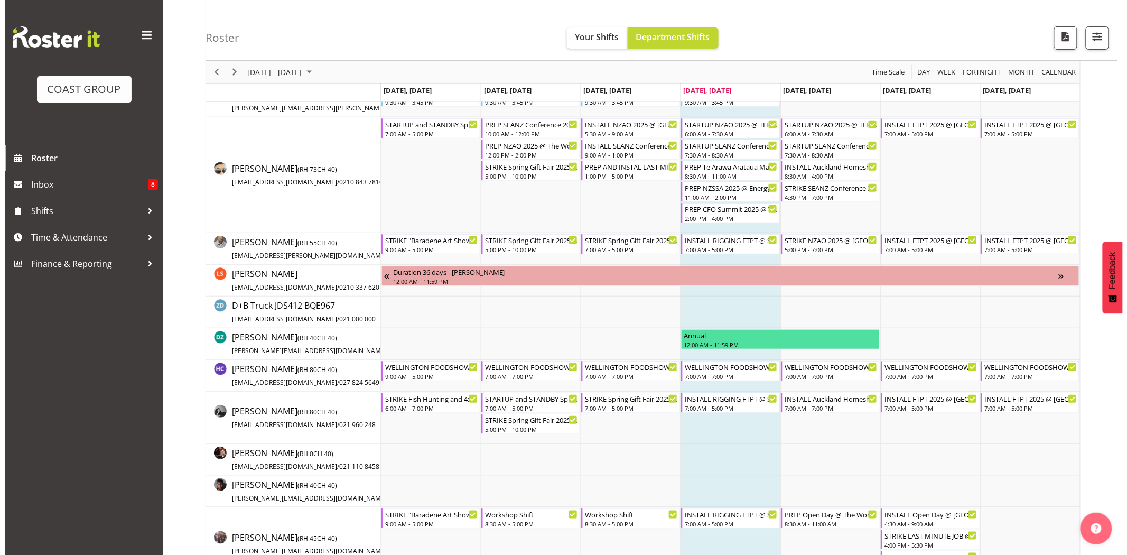
scroll to position [132, 0]
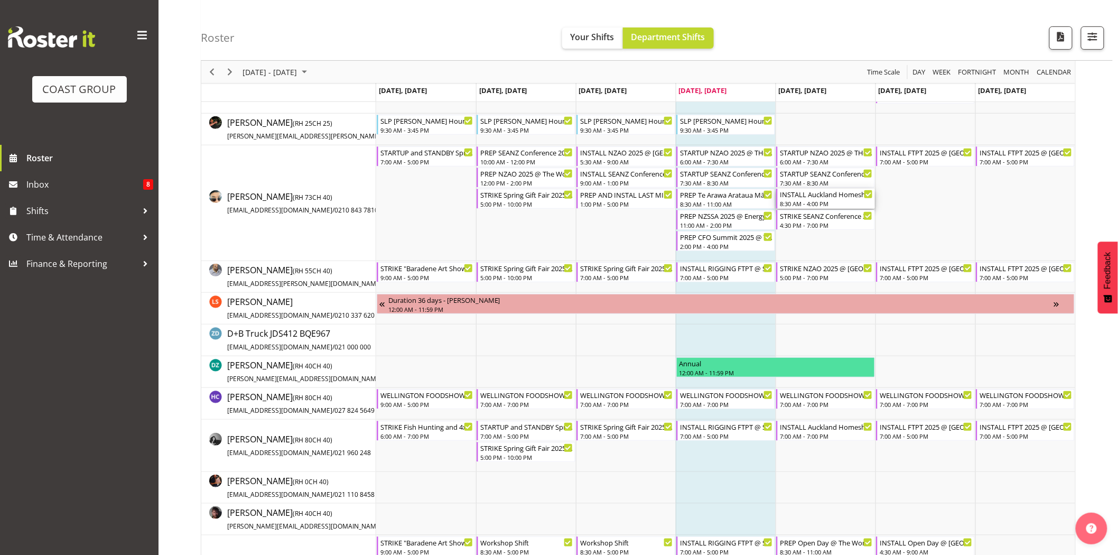
click at [825, 199] on div "8:30 AM - 4:00 PM" at bounding box center [826, 203] width 93 height 8
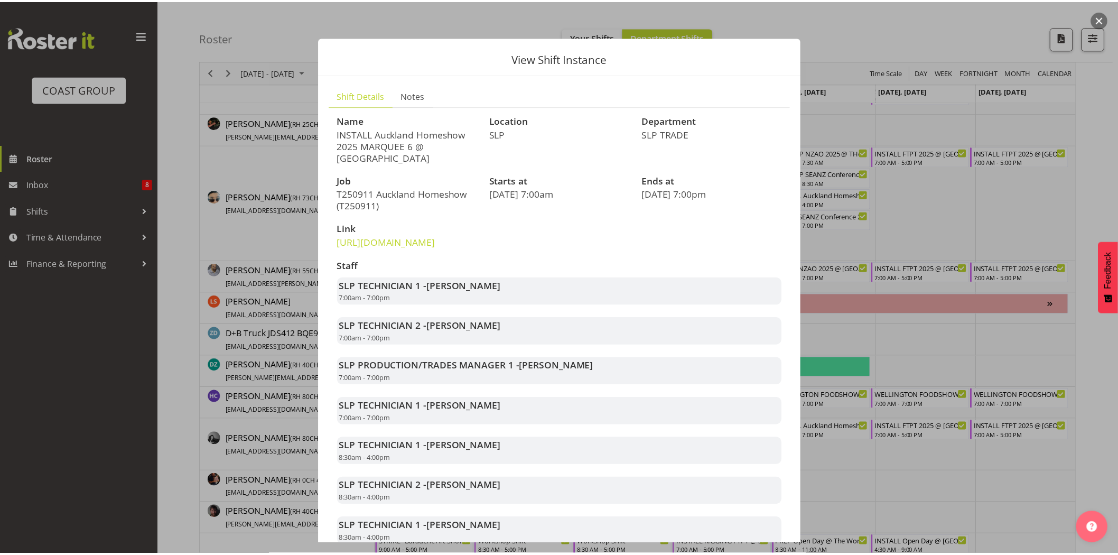
scroll to position [93, 0]
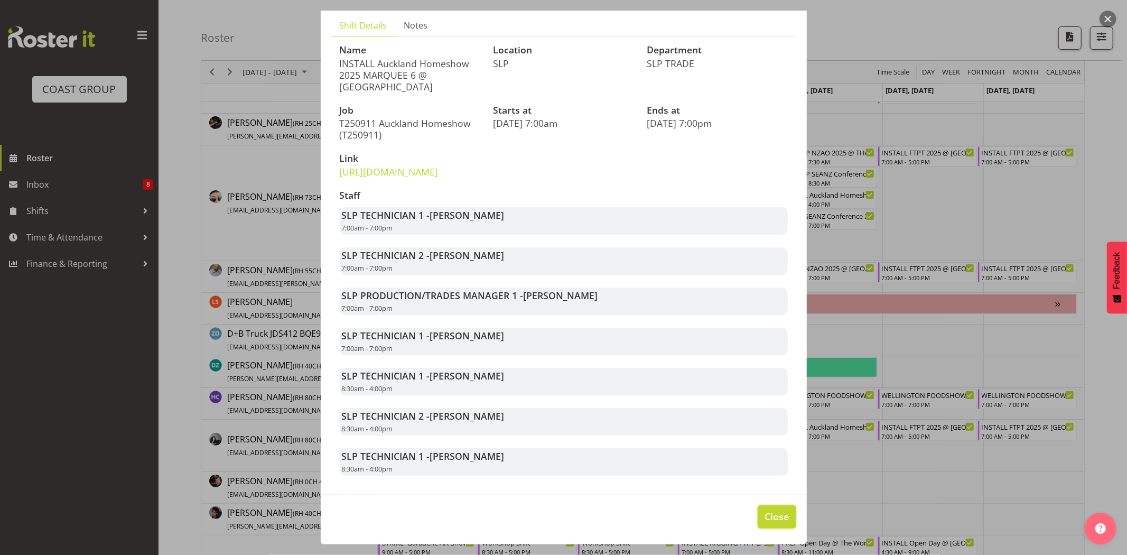
click at [769, 511] on span "Close" at bounding box center [777, 516] width 24 height 14
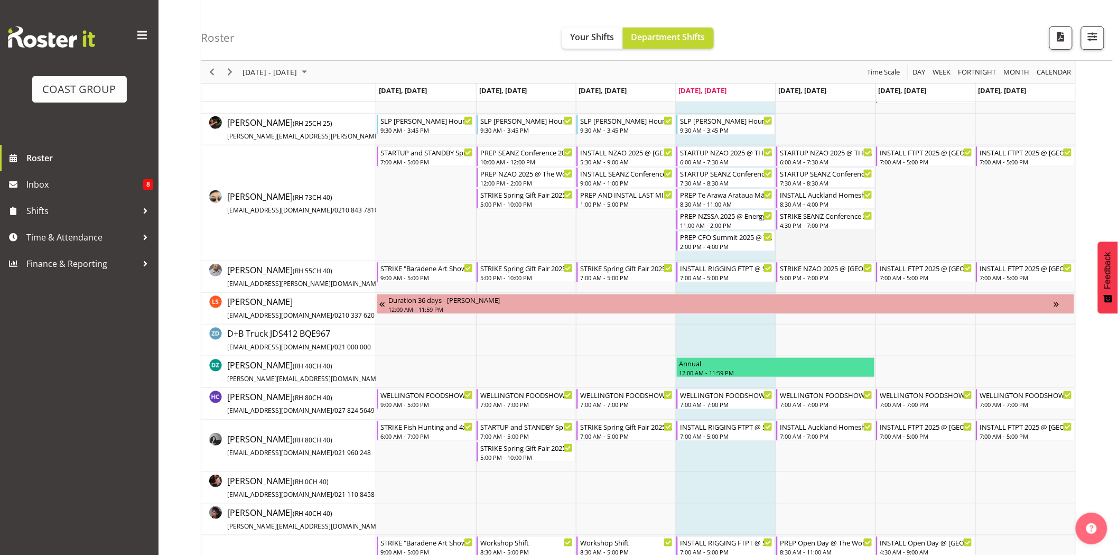
click at [867, 244] on td "Timeline Week of August 28, 2025" at bounding box center [826, 203] width 100 height 116
click at [1051, 127] on td "Timeline Week of August 28, 2025" at bounding box center [1026, 130] width 100 height 32
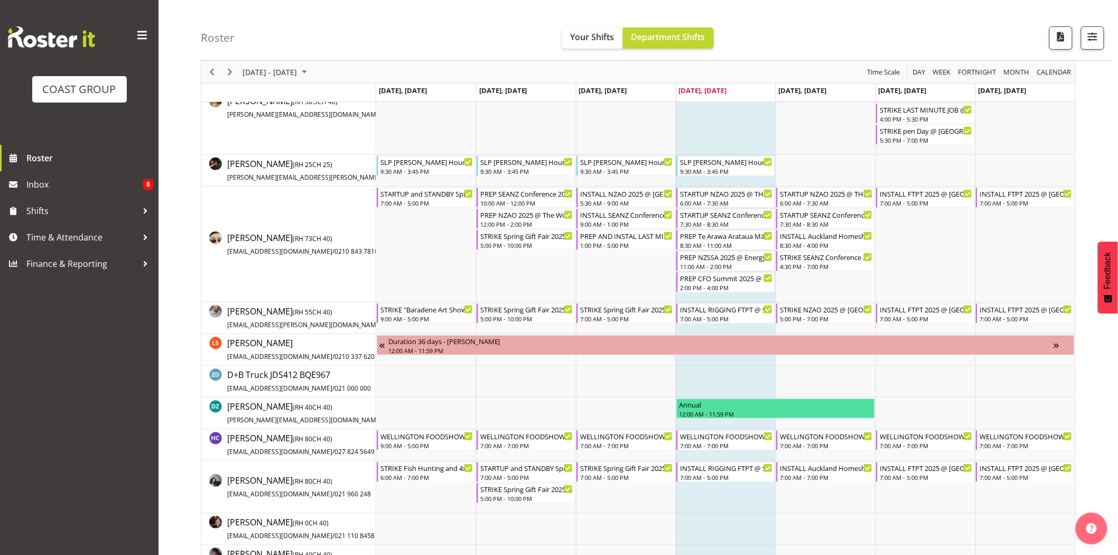
scroll to position [75, 0]
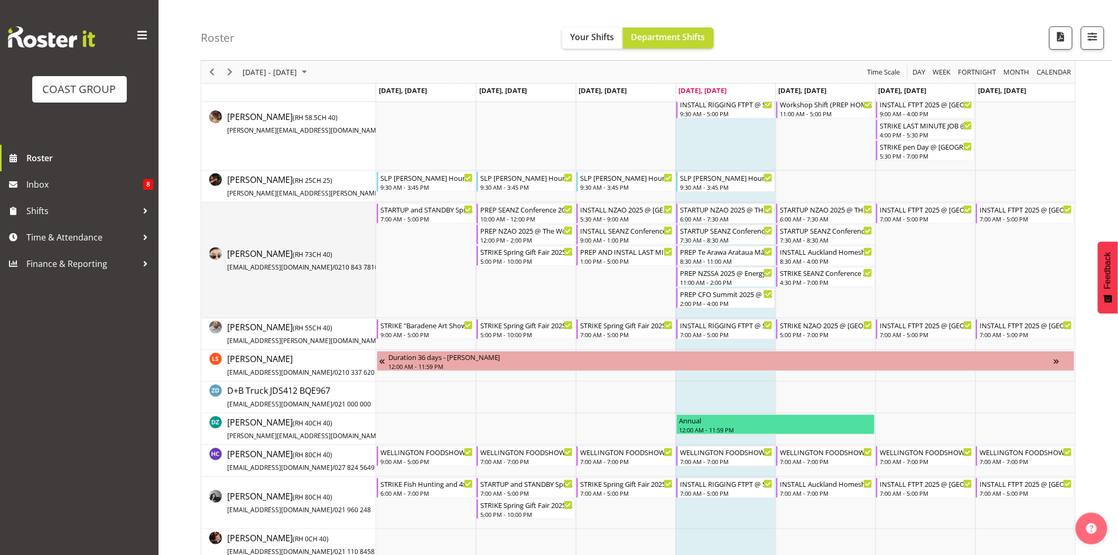
click at [331, 292] on td "[PERSON_NAME] ( RH 73 CH 40) [EMAIL_ADDRESS][DOMAIN_NAME] / 0210 843 7810" at bounding box center [288, 260] width 175 height 116
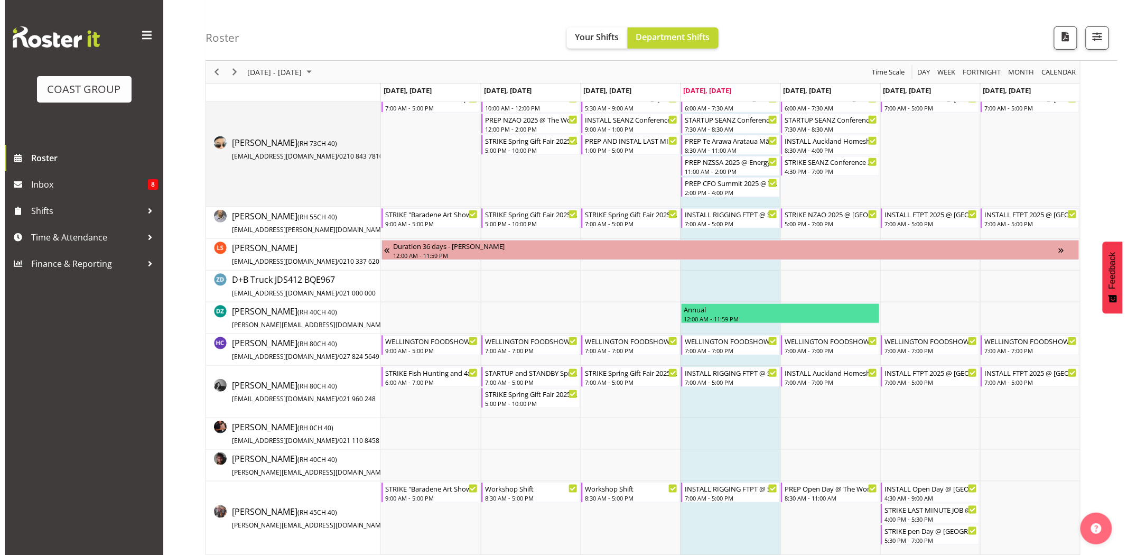
scroll to position [136, 0]
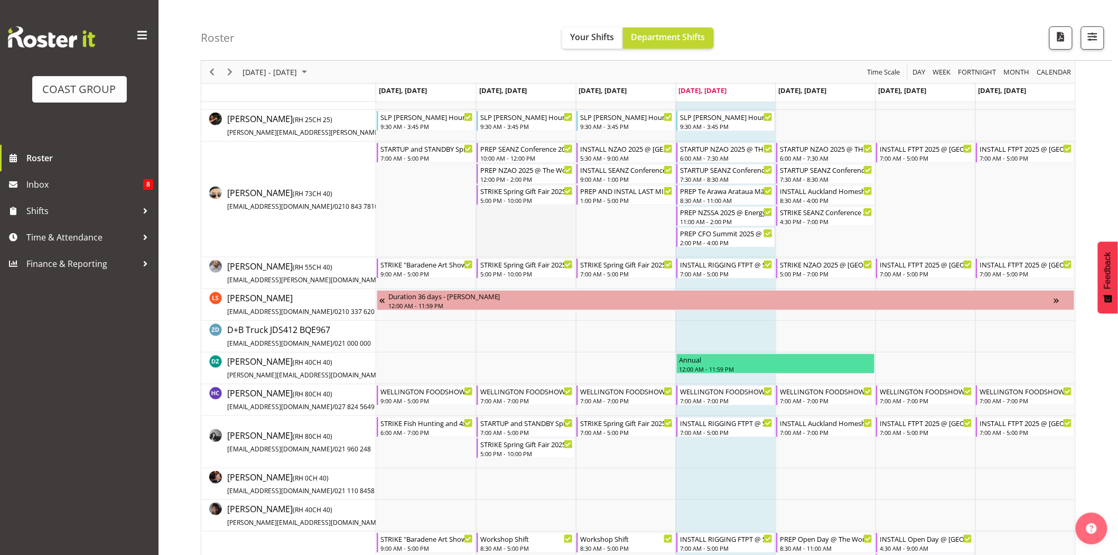
click at [536, 231] on td "Timeline Week of August 28, 2025" at bounding box center [526, 200] width 100 height 116
click at [711, 271] on div "7:00 AM - 5:00 PM" at bounding box center [726, 273] width 93 height 8
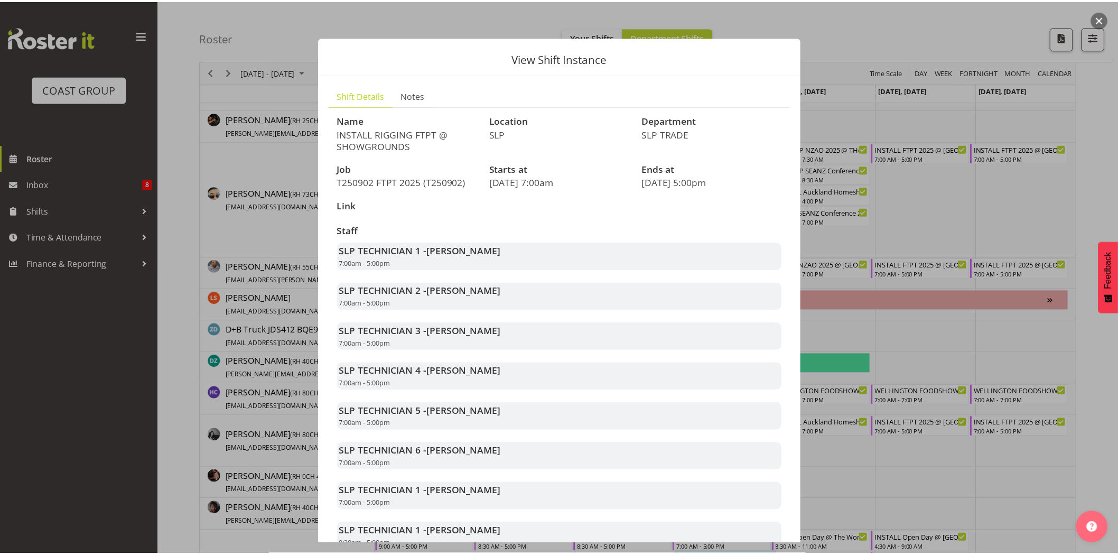
scroll to position [76, 0]
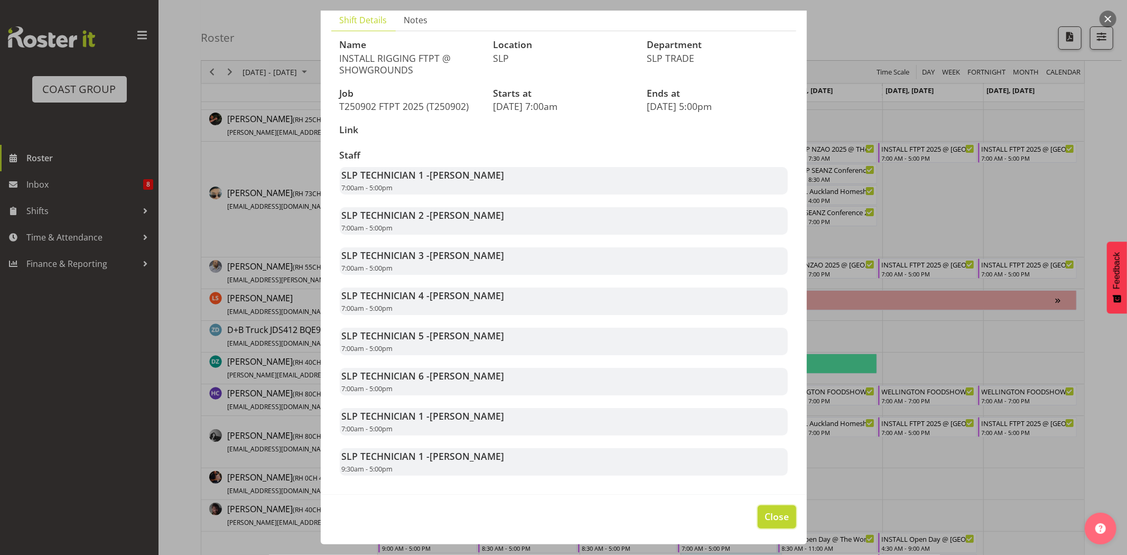
click at [782, 512] on button "Close" at bounding box center [777, 516] width 38 height 23
